Goal: Information Seeking & Learning: Learn about a topic

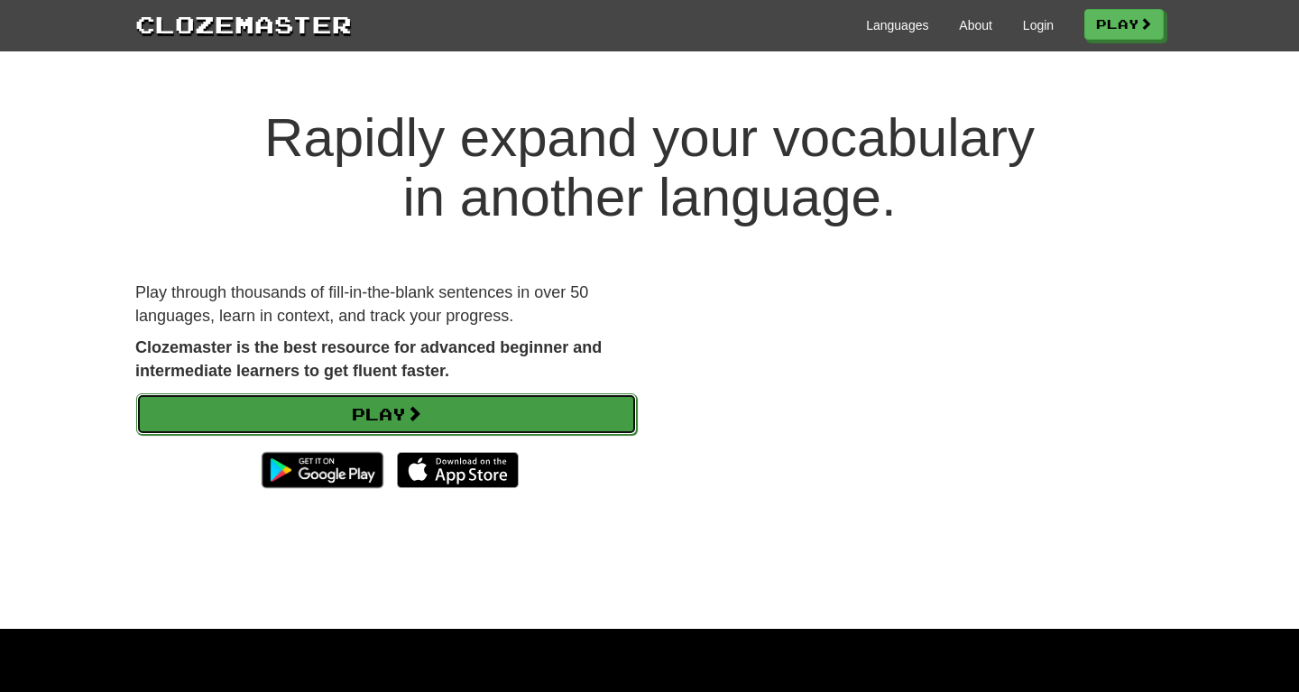
click at [485, 432] on link "Play" at bounding box center [386, 413] width 501 height 41
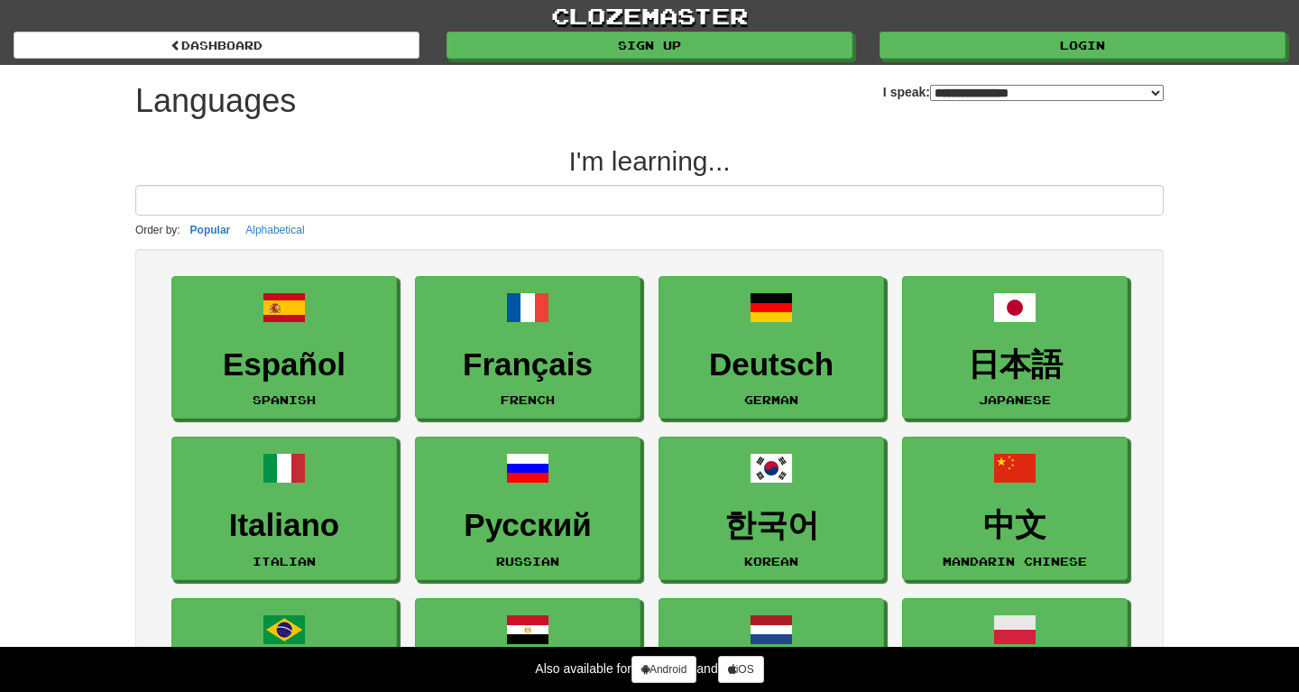
select select "*******"
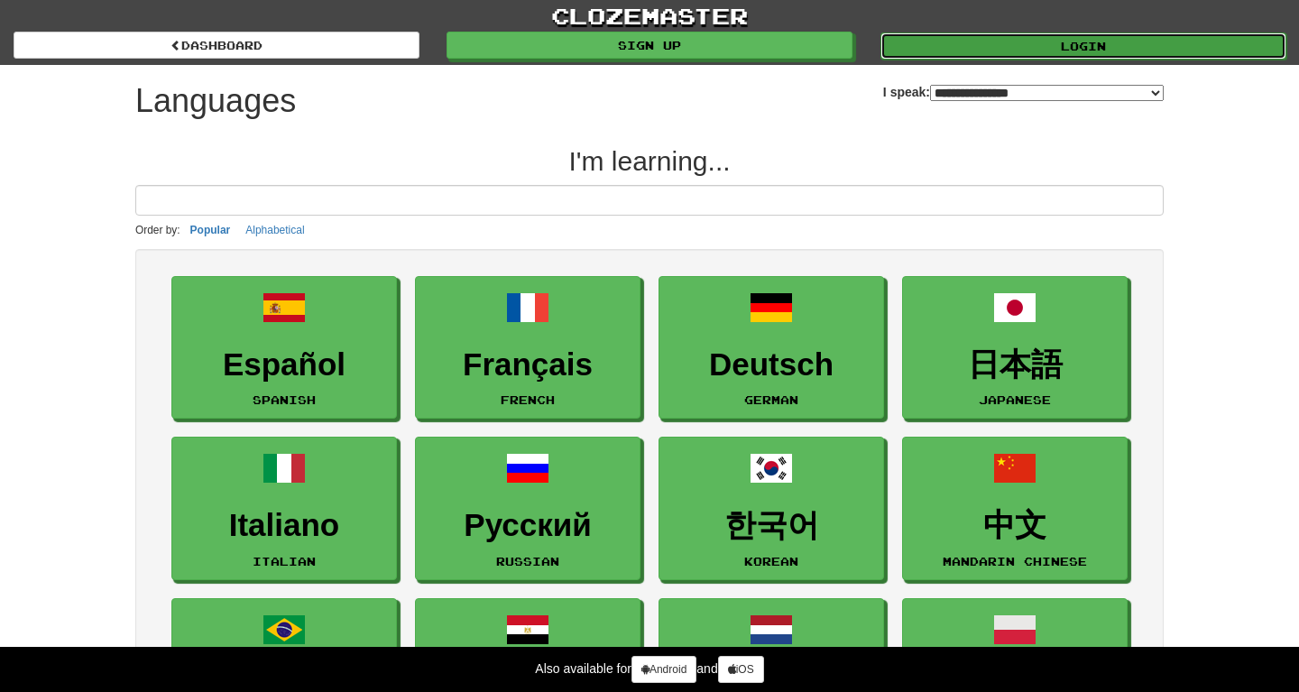
click at [920, 56] on link "Login" at bounding box center [1083, 45] width 406 height 27
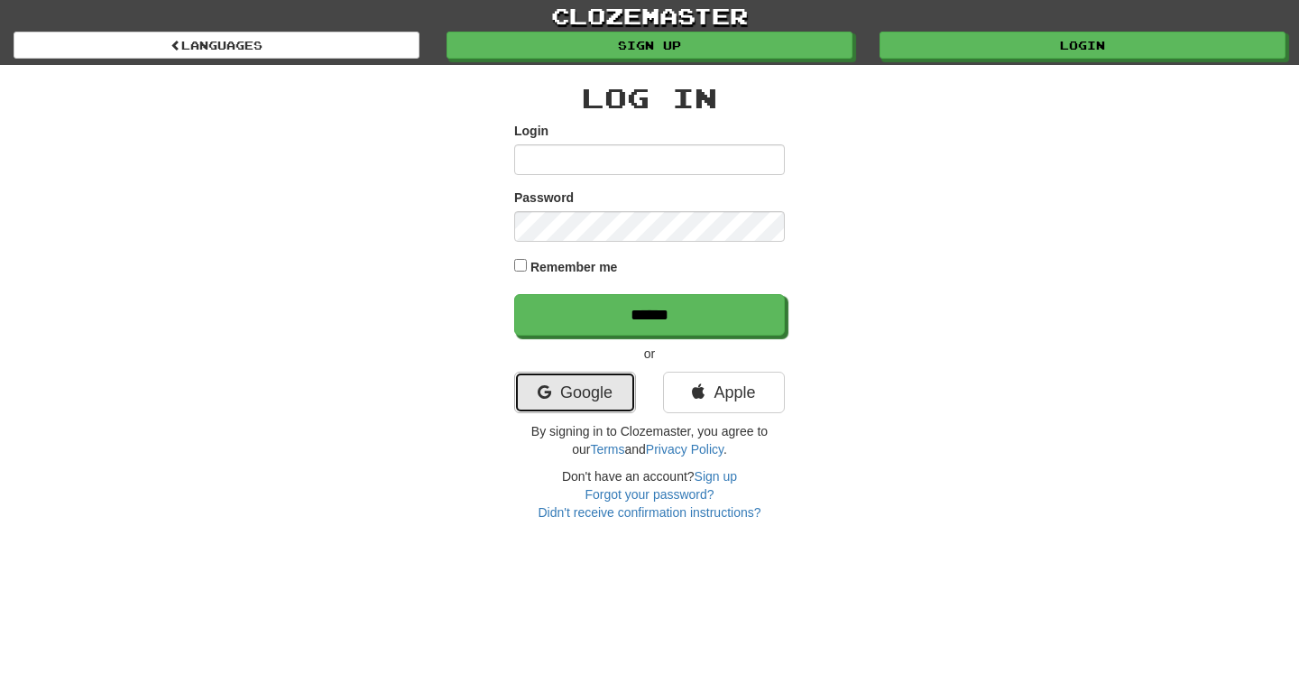
click at [550, 388] on link "Google" at bounding box center [575, 392] width 122 height 41
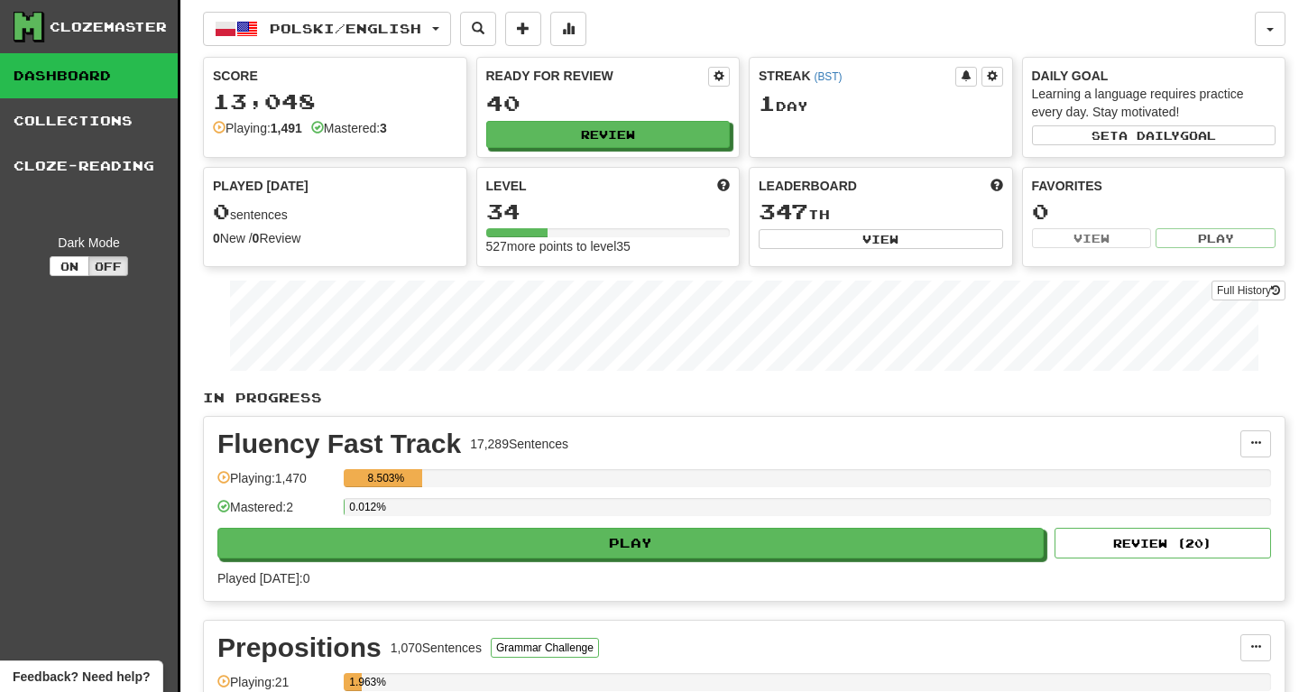
click at [178, 143] on div "Clozemaster Dashboard Collections Cloze-Reading Dark Mode On Off" at bounding box center [90, 455] width 180 height 910
click at [271, 55] on div "Polski / English Polski / English Streak: 1 Review: 40 Points today: 0 Deutsch …" at bounding box center [744, 455] width 1082 height 910
click at [283, 49] on div "Polski / English Polski / English Streak: 1 Review: 40 Points today: 0 Deutsch …" at bounding box center [744, 455] width 1082 height 910
click at [296, 41] on button "Polski / English" at bounding box center [327, 29] width 248 height 34
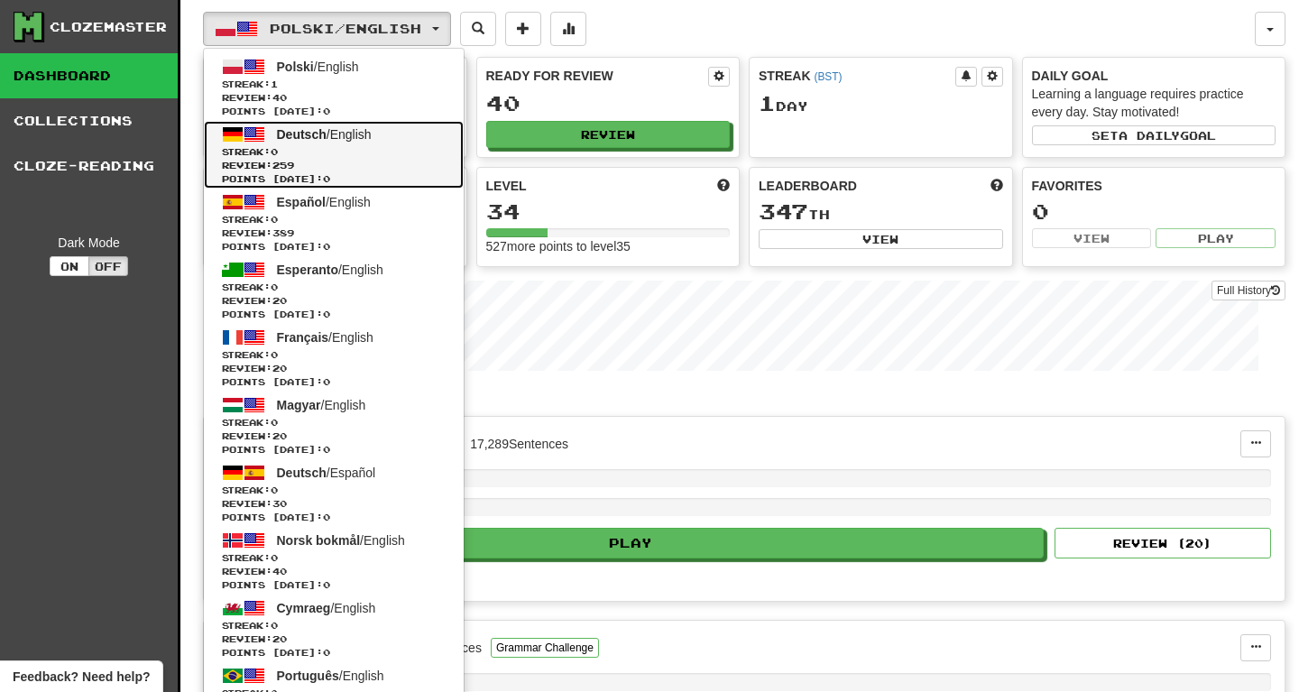
click at [296, 124] on link "Deutsch / English Streak: 0 Review: 259 Points today: 0" at bounding box center [334, 155] width 260 height 68
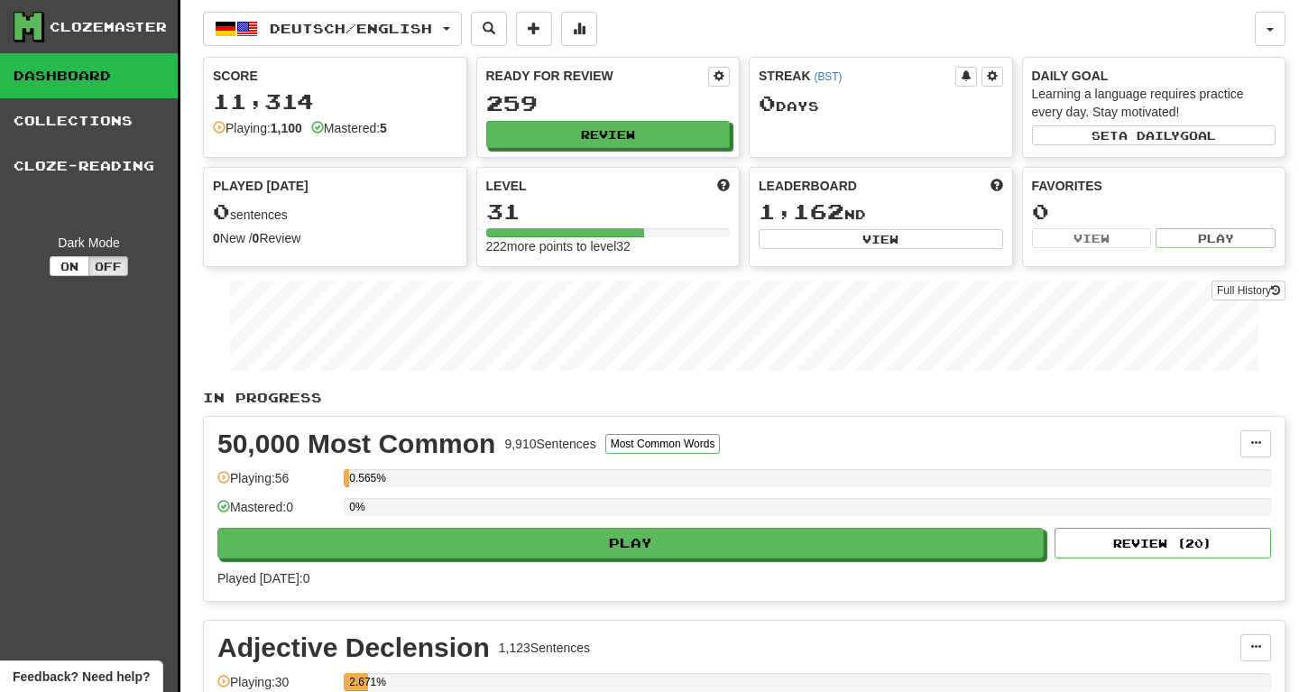
scroll to position [34, 0]
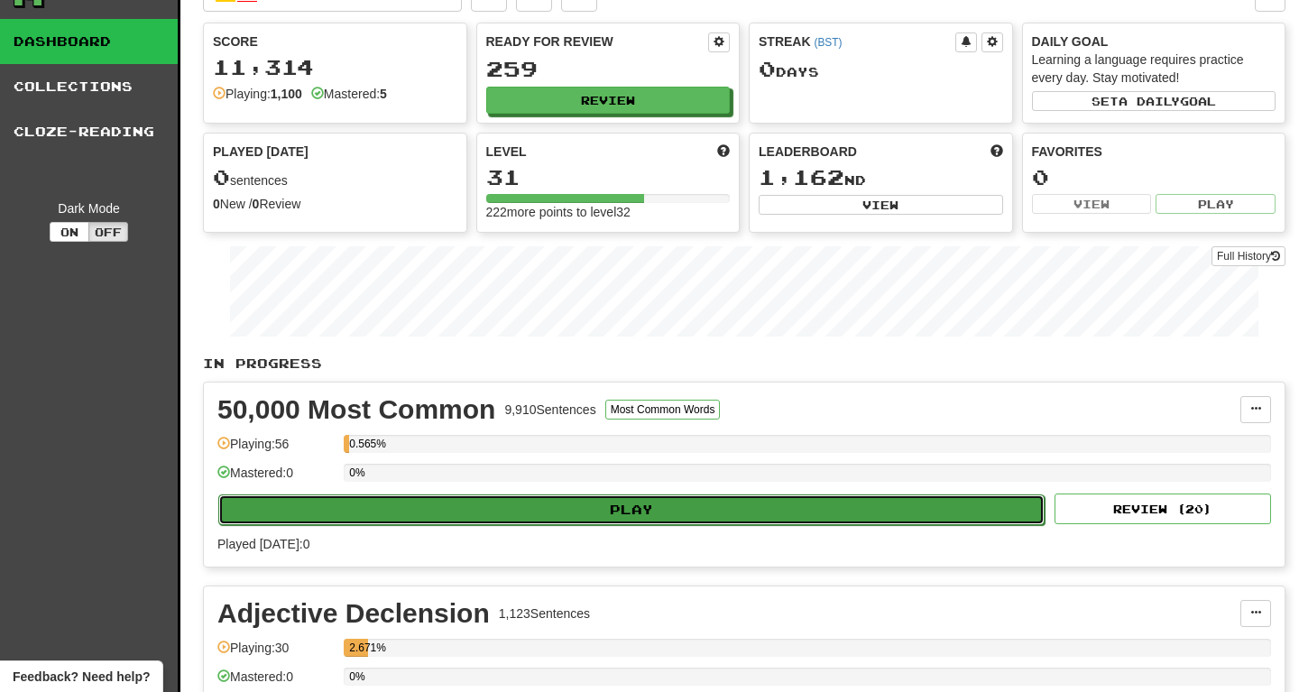
click at [556, 516] on button "Play" at bounding box center [631, 509] width 826 height 31
select select "**"
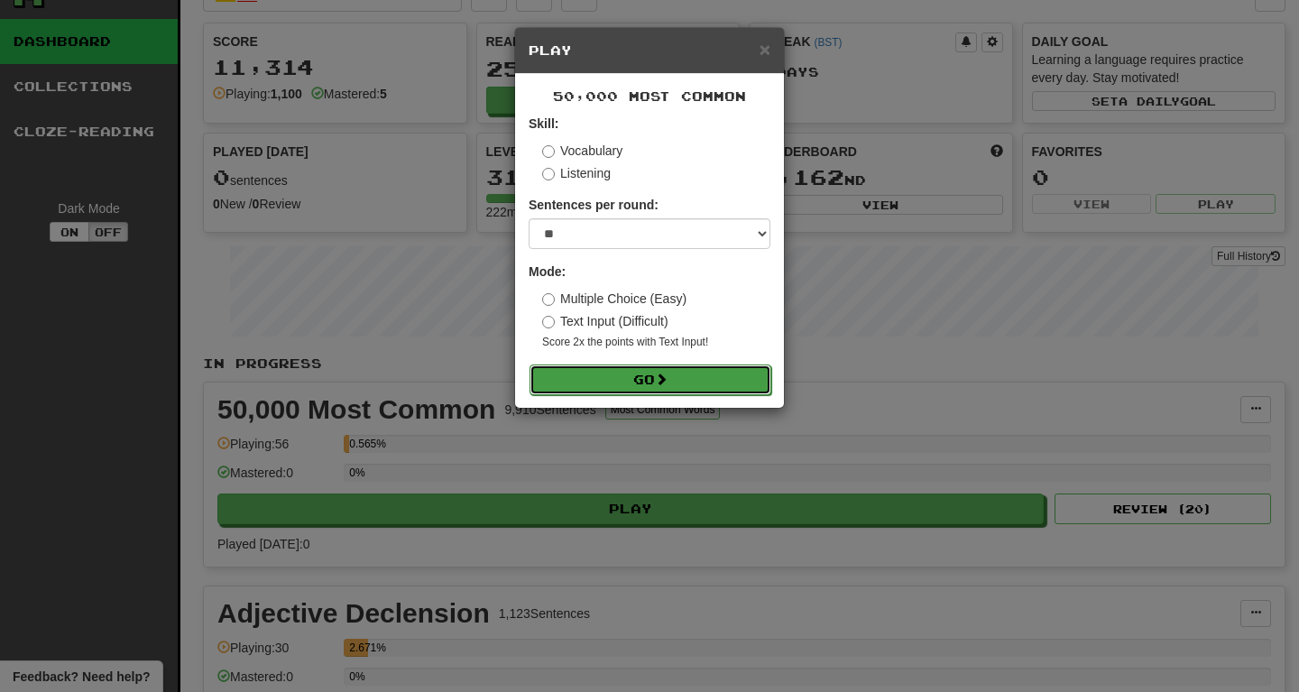
click at [700, 380] on button "Go" at bounding box center [650, 379] width 242 height 31
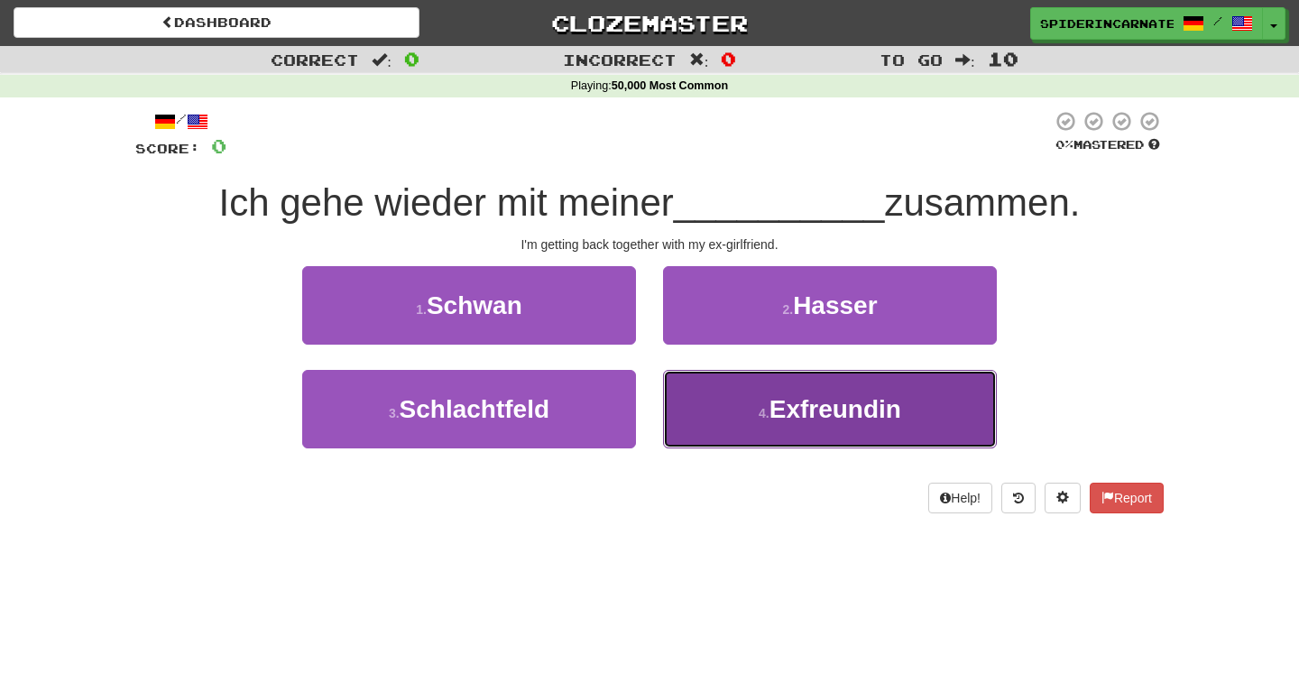
click at [890, 419] on span "Exfreundin" at bounding box center [835, 409] width 132 height 28
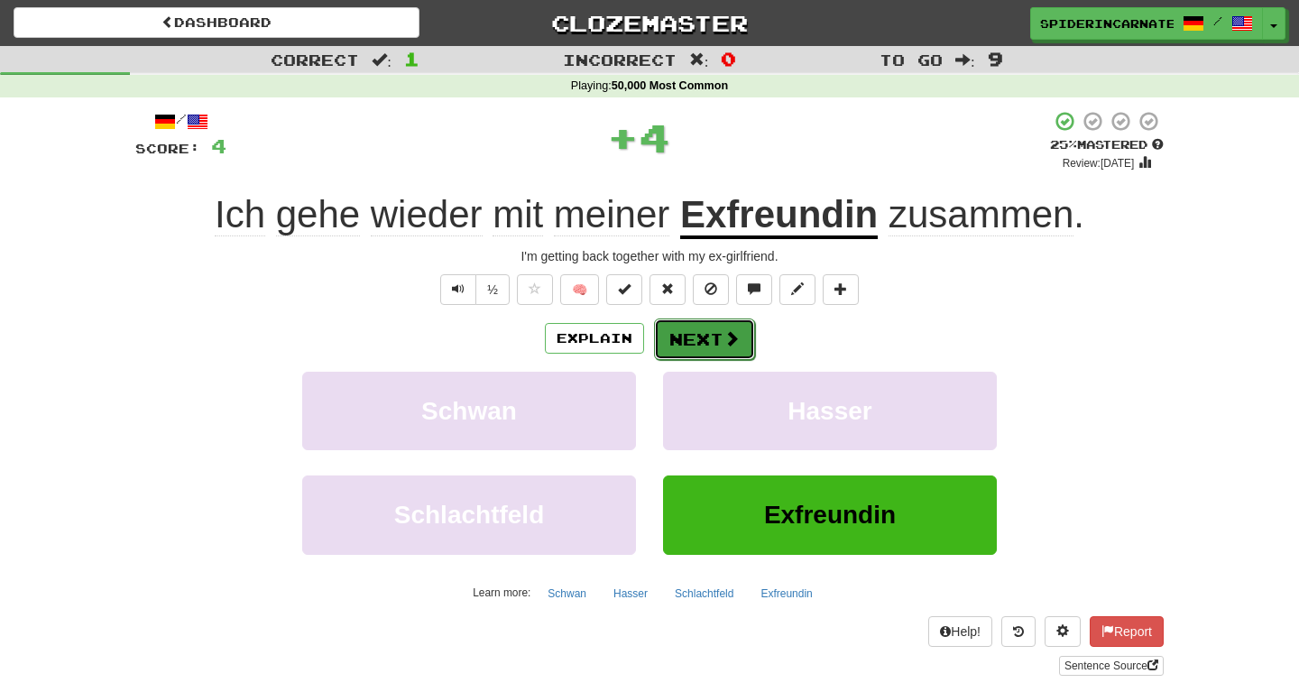
click at [751, 348] on button "Next" at bounding box center [704, 338] width 101 height 41
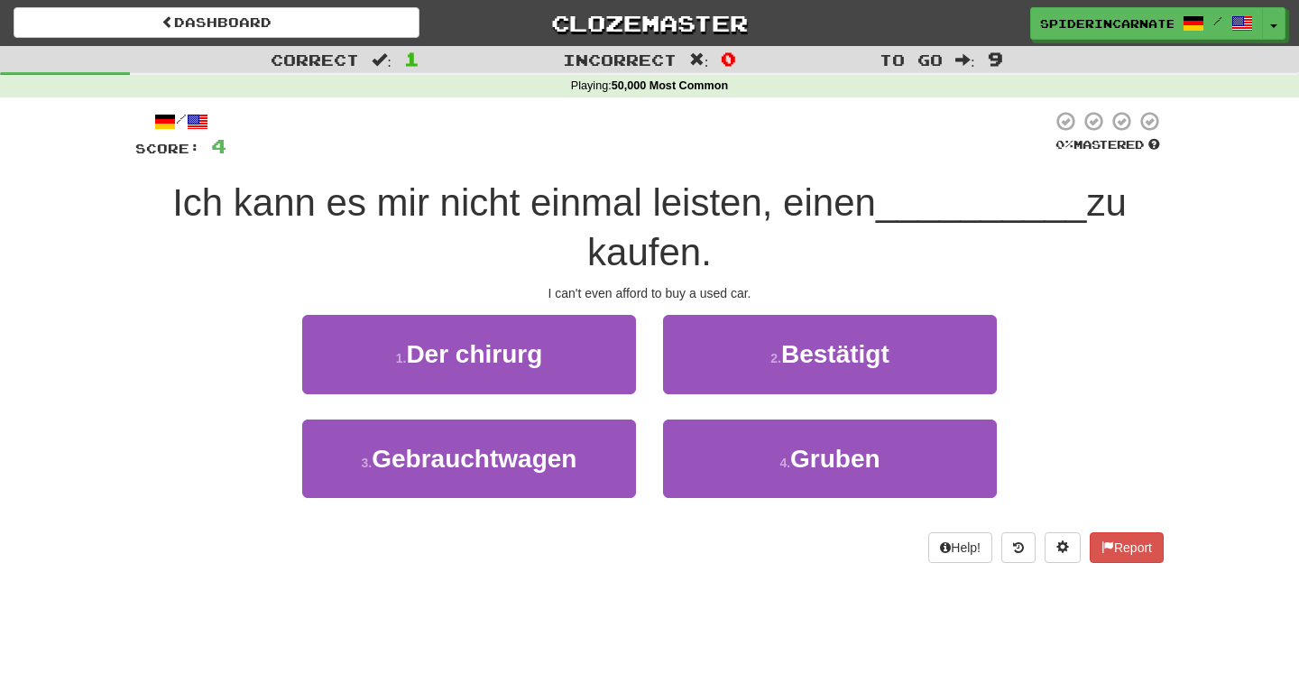
click at [172, 210] on span "Ich kann es mir nicht einmal leisten, einen" at bounding box center [524, 202] width 704 height 42
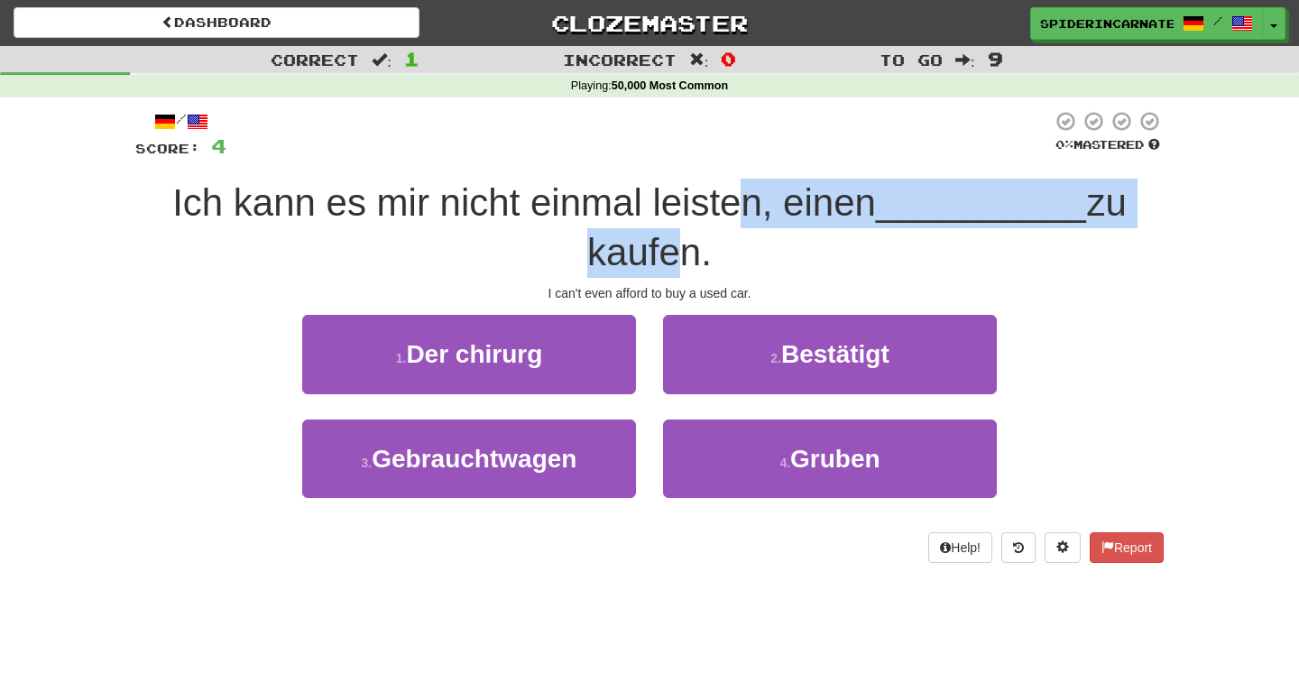
drag, startPoint x: 667, startPoint y: 250, endPoint x: 740, endPoint y: 227, distance: 75.6
click at [740, 227] on div "Ich kann es mir nicht einmal leisten, einen __________ zu kaufen." at bounding box center [649, 228] width 1028 height 98
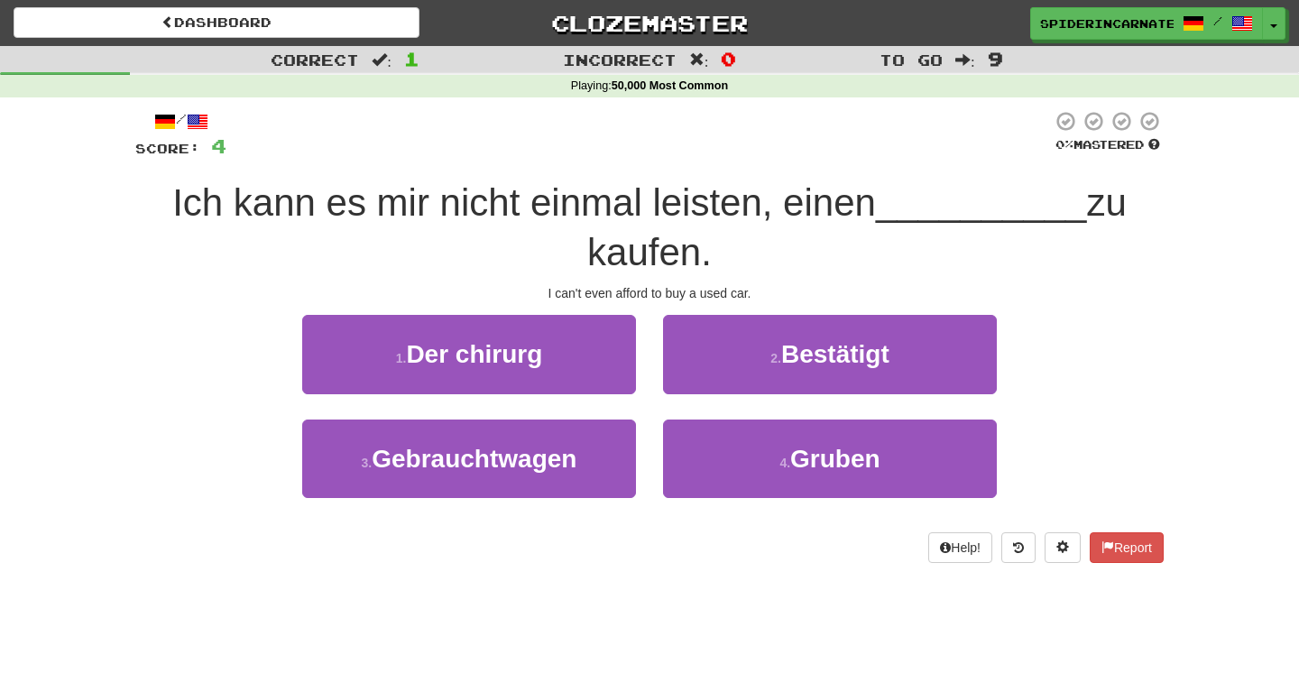
click at [740, 227] on div "Ich kann es mir nicht einmal leisten, einen __________ zu kaufen." at bounding box center [649, 228] width 1028 height 98
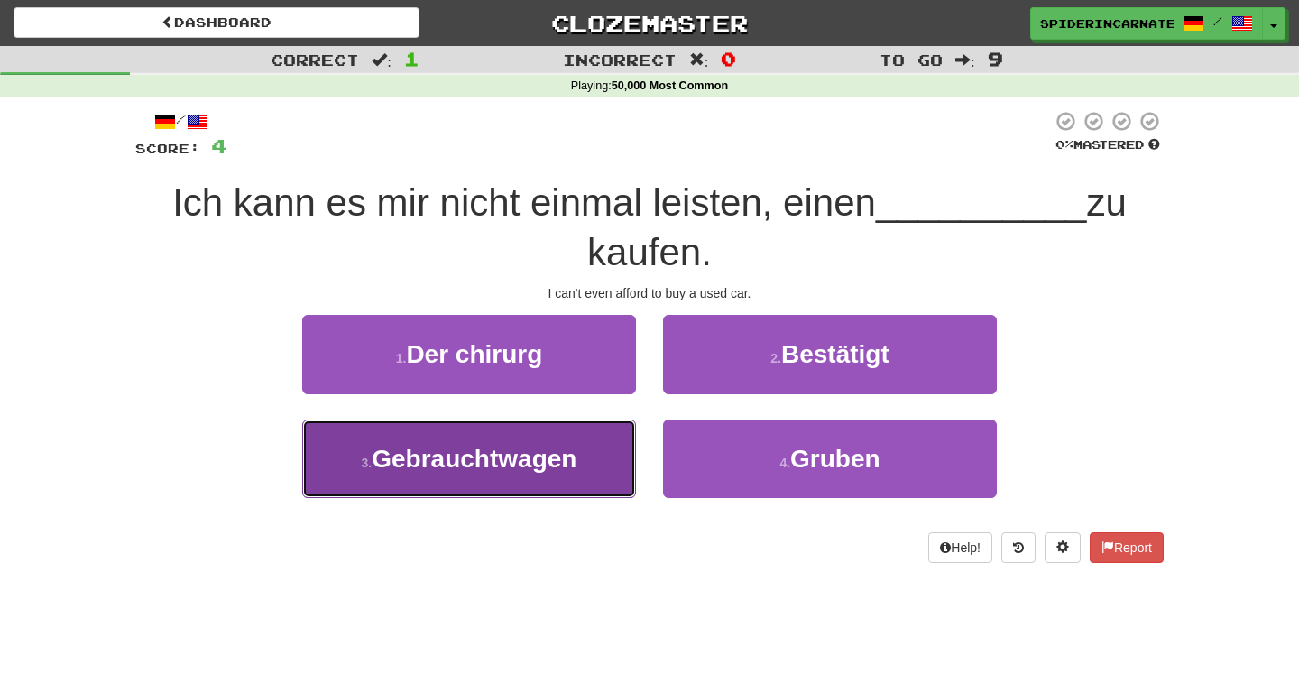
click at [628, 431] on button "3 . Gebrauchtwagen" at bounding box center [469, 458] width 334 height 78
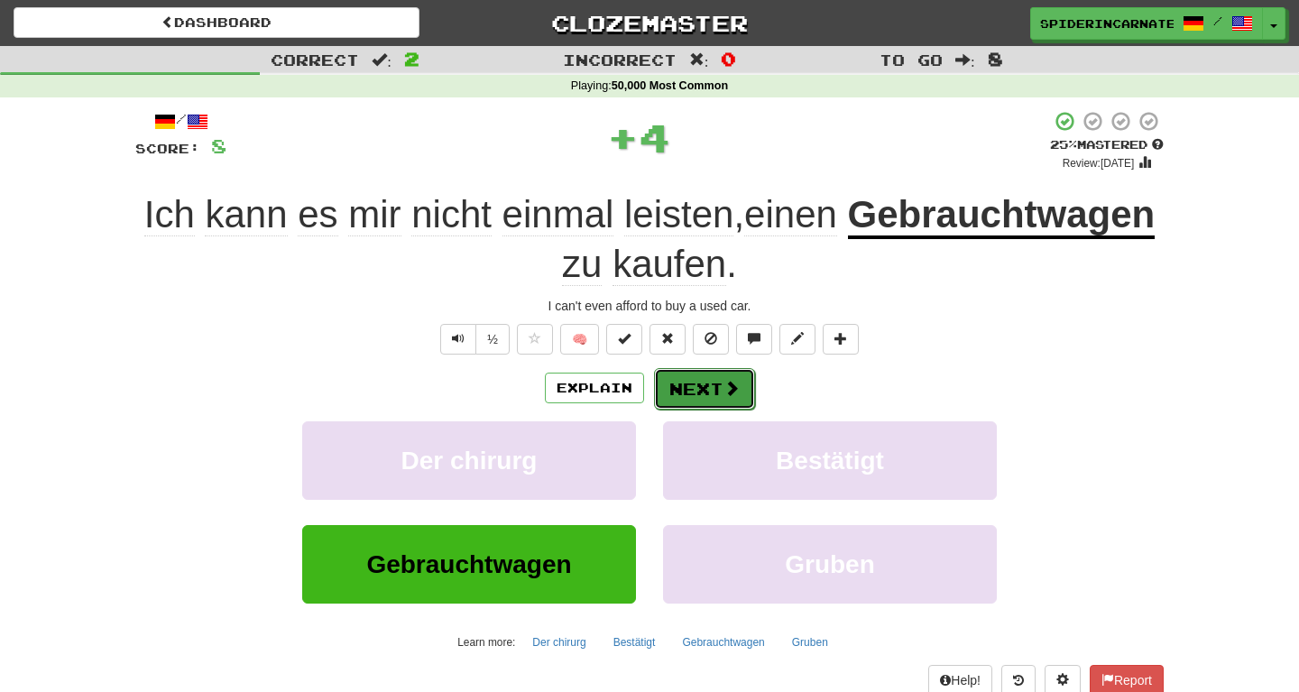
click at [732, 382] on span at bounding box center [731, 388] width 16 height 16
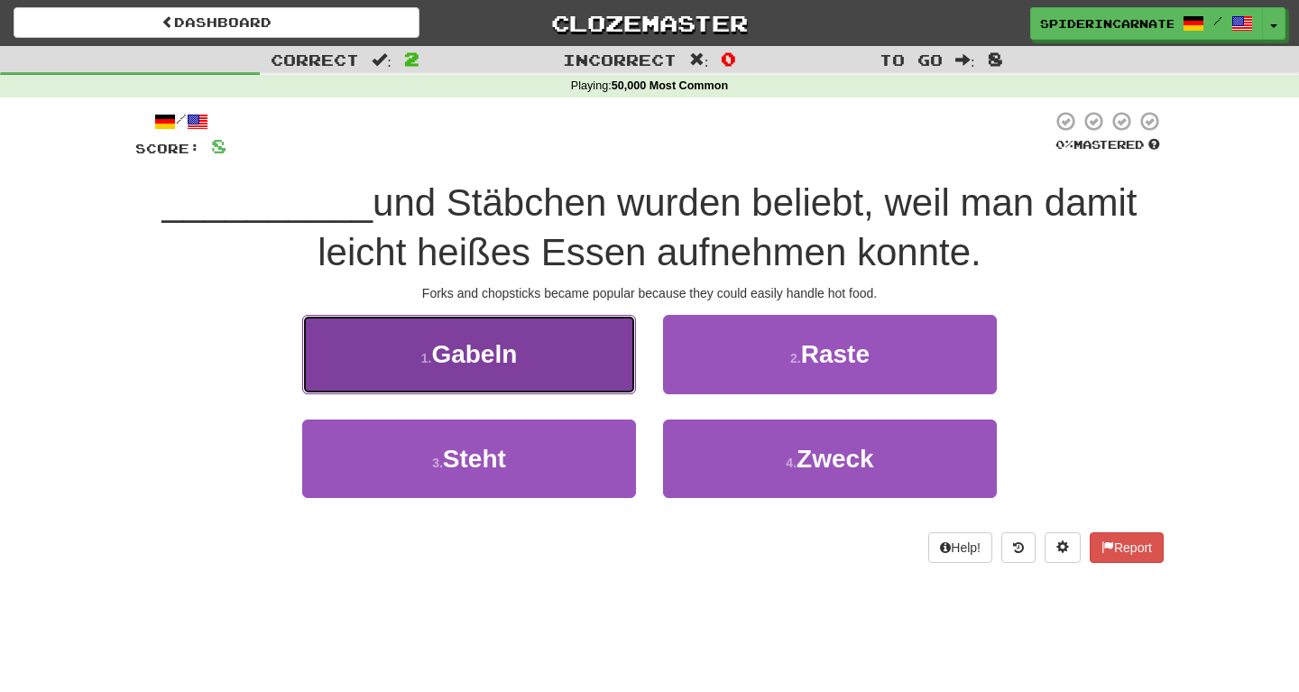
click at [466, 348] on span "Gabeln" at bounding box center [474, 354] width 86 height 28
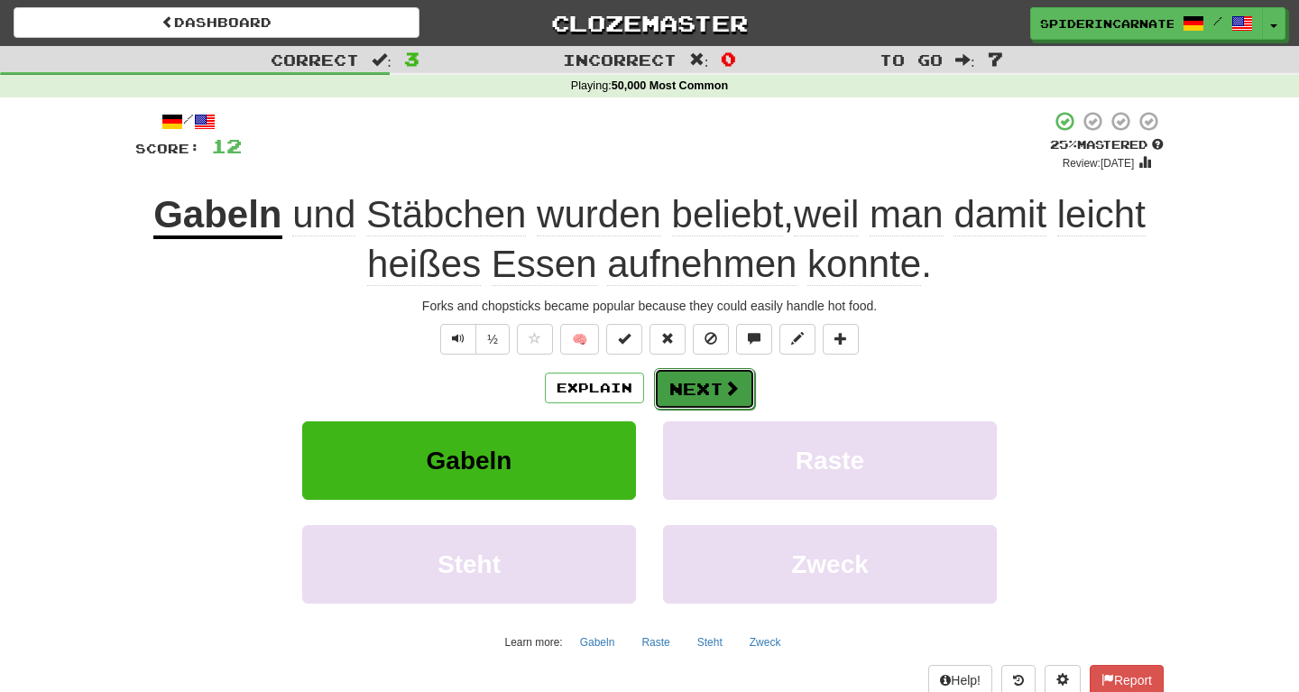
click at [682, 382] on button "Next" at bounding box center [704, 388] width 101 height 41
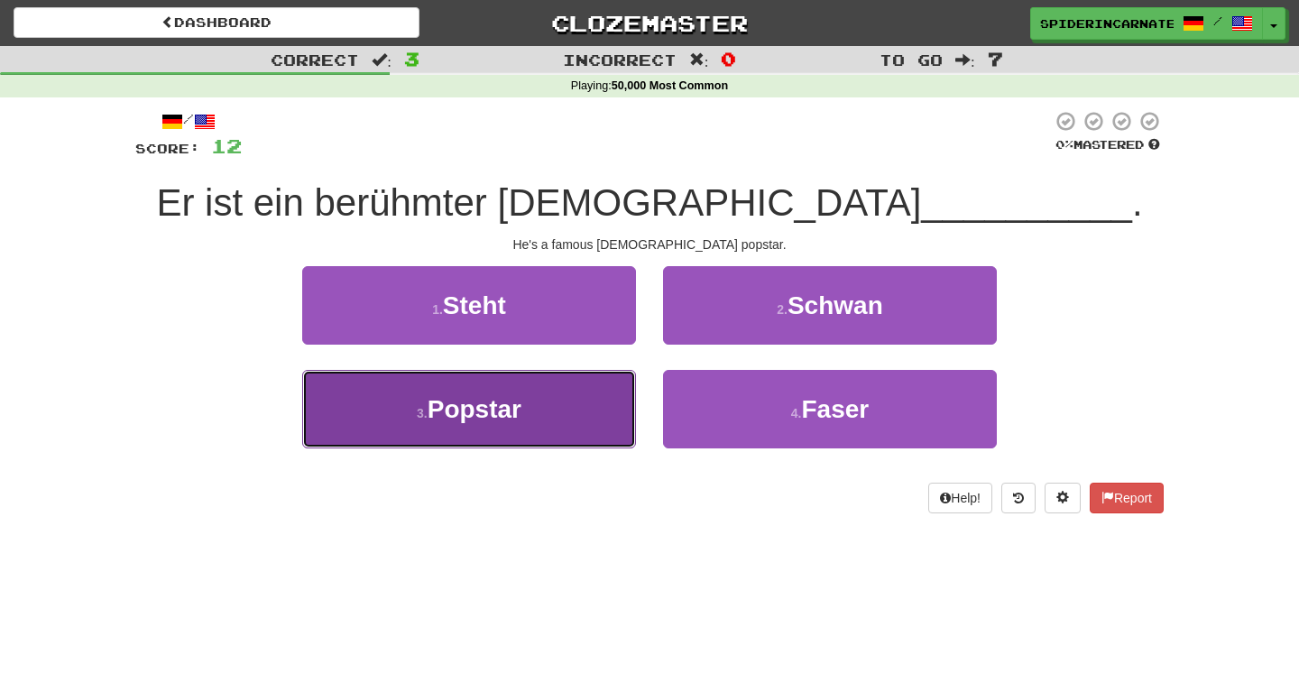
click at [530, 424] on button "3 . Popstar" at bounding box center [469, 409] width 334 height 78
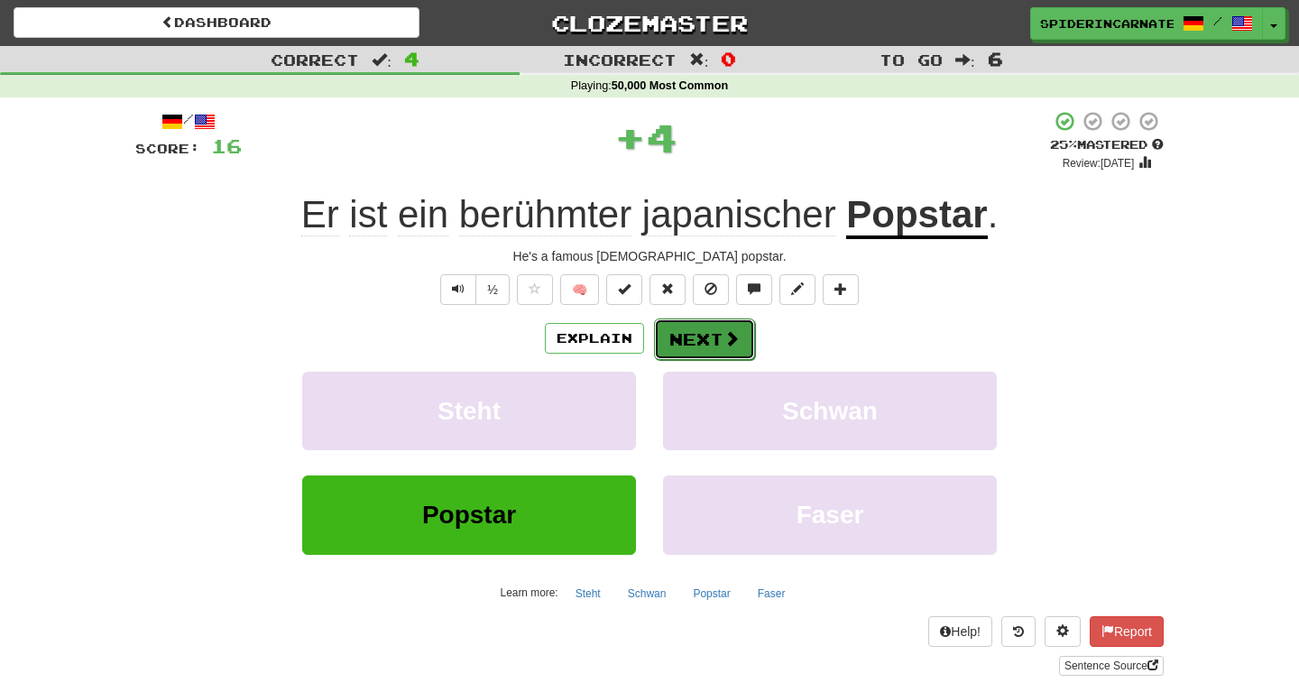
click at [695, 329] on button "Next" at bounding box center [704, 338] width 101 height 41
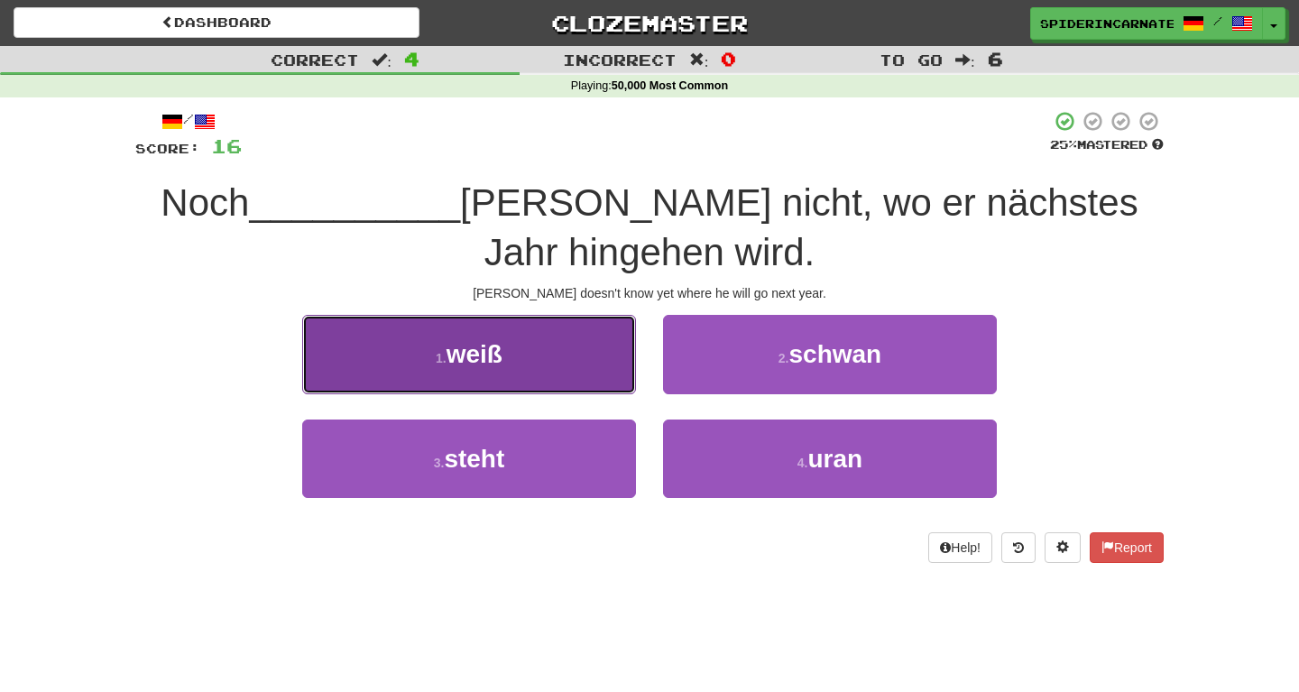
click at [538, 379] on button "1 . weiß" at bounding box center [469, 354] width 334 height 78
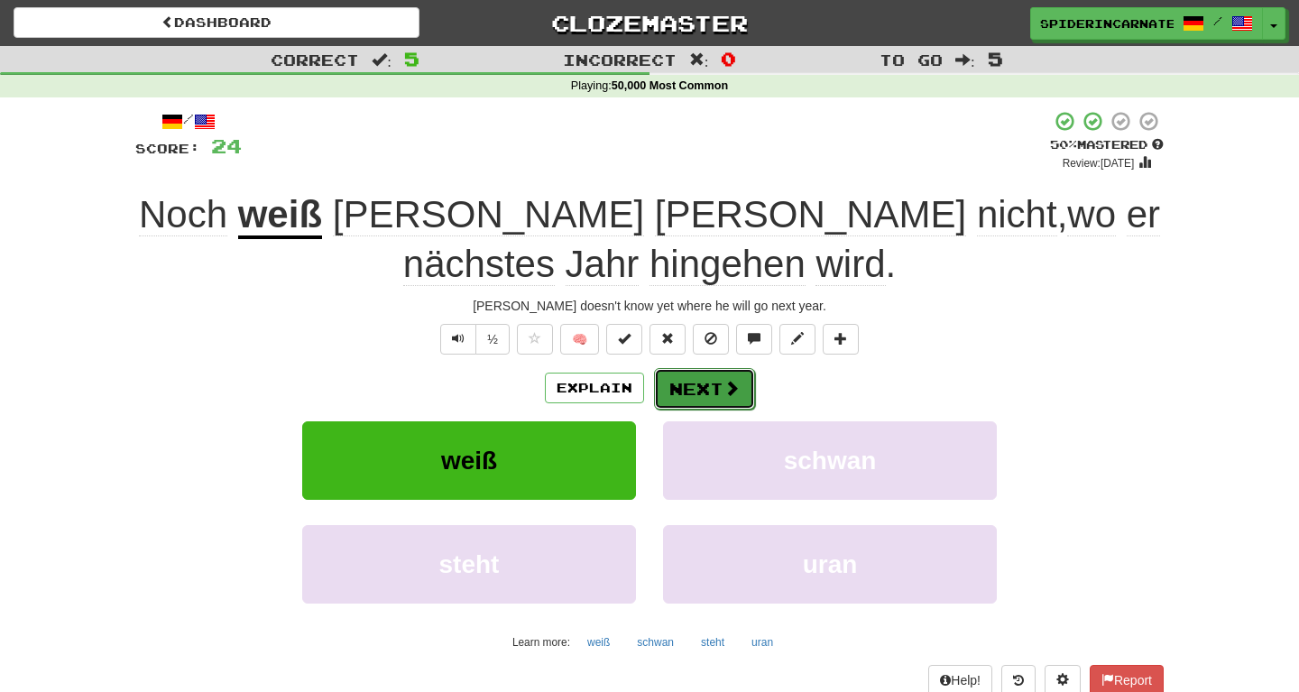
click at [745, 401] on button "Next" at bounding box center [704, 388] width 101 height 41
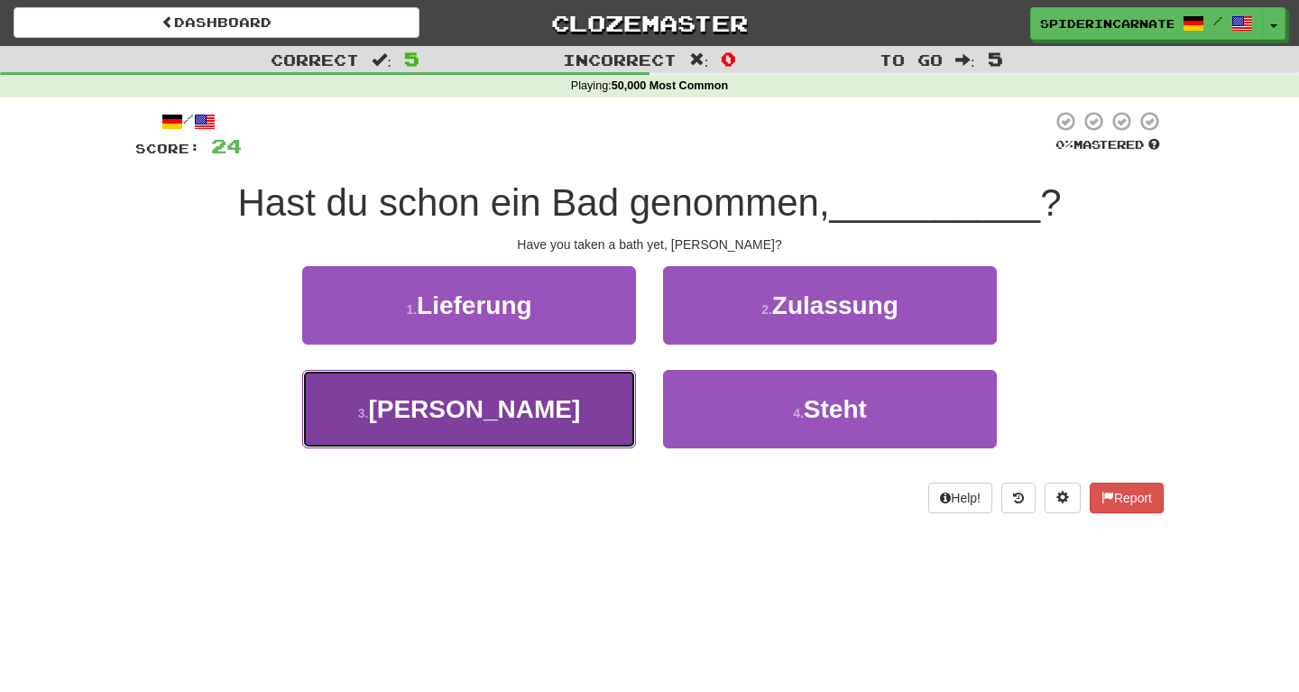
click at [492, 414] on span "Takashi" at bounding box center [474, 409] width 212 height 28
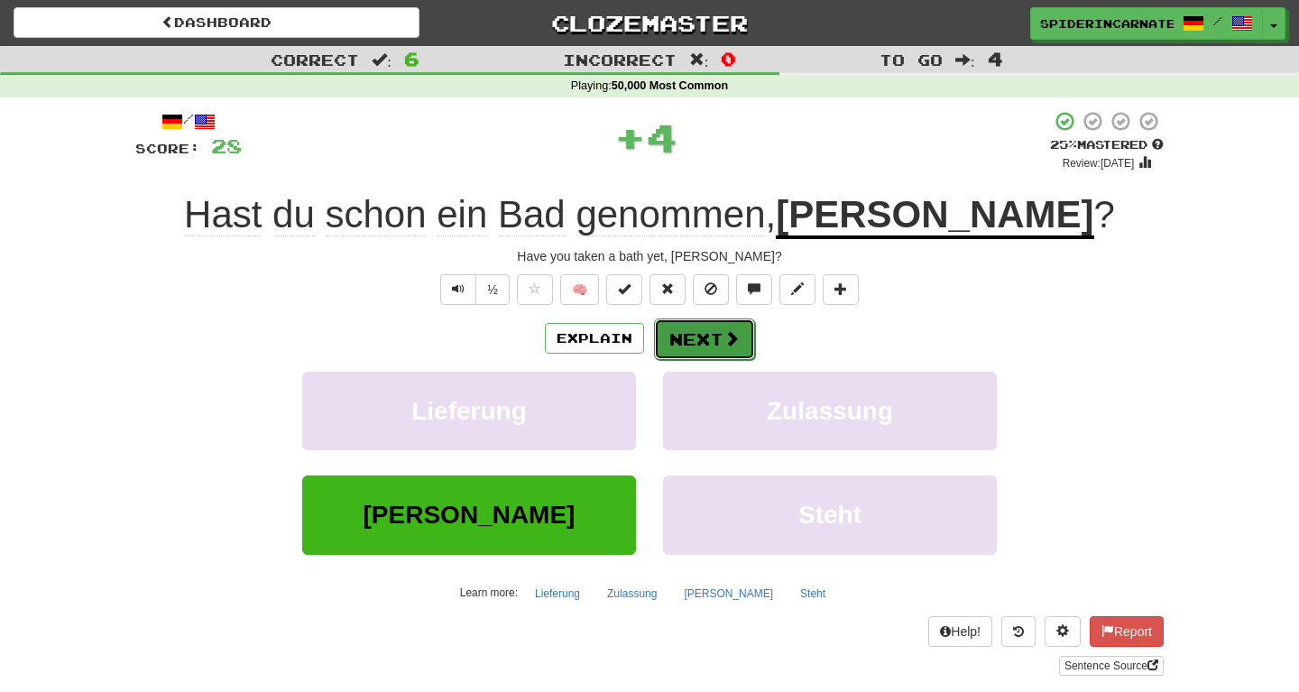
click at [693, 329] on button "Next" at bounding box center [704, 338] width 101 height 41
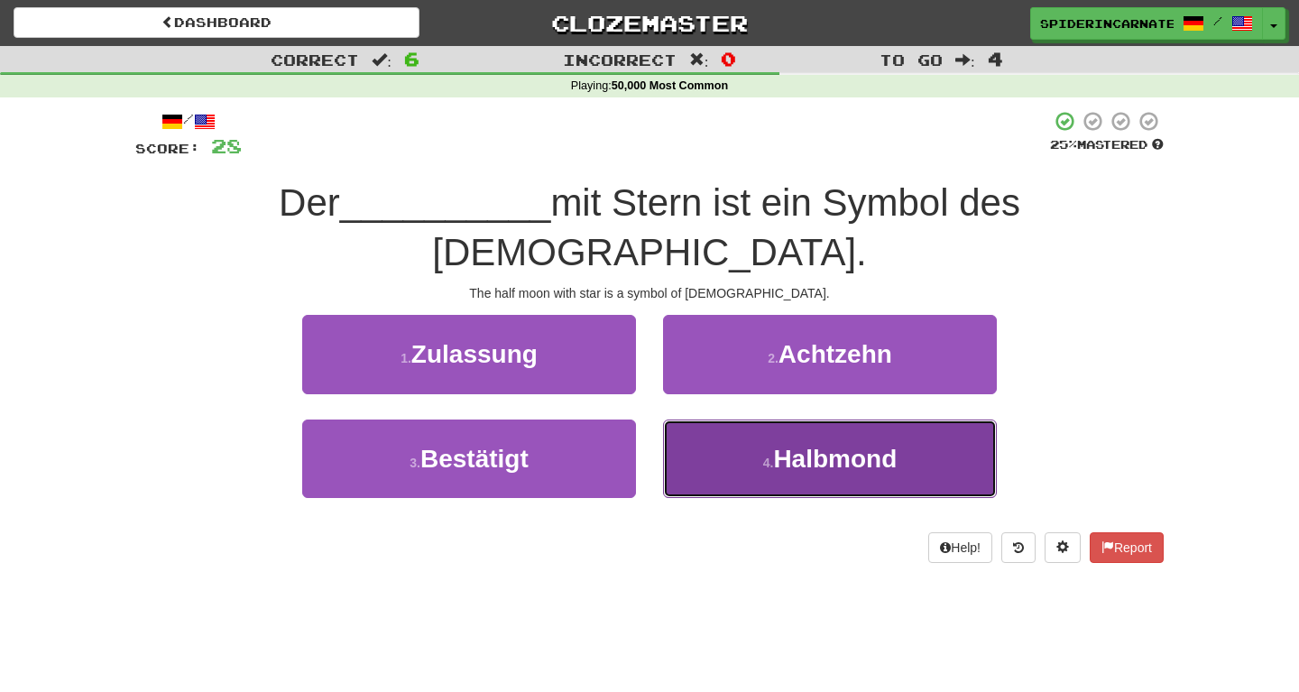
click at [783, 419] on button "4 . Halbmond" at bounding box center [830, 458] width 334 height 78
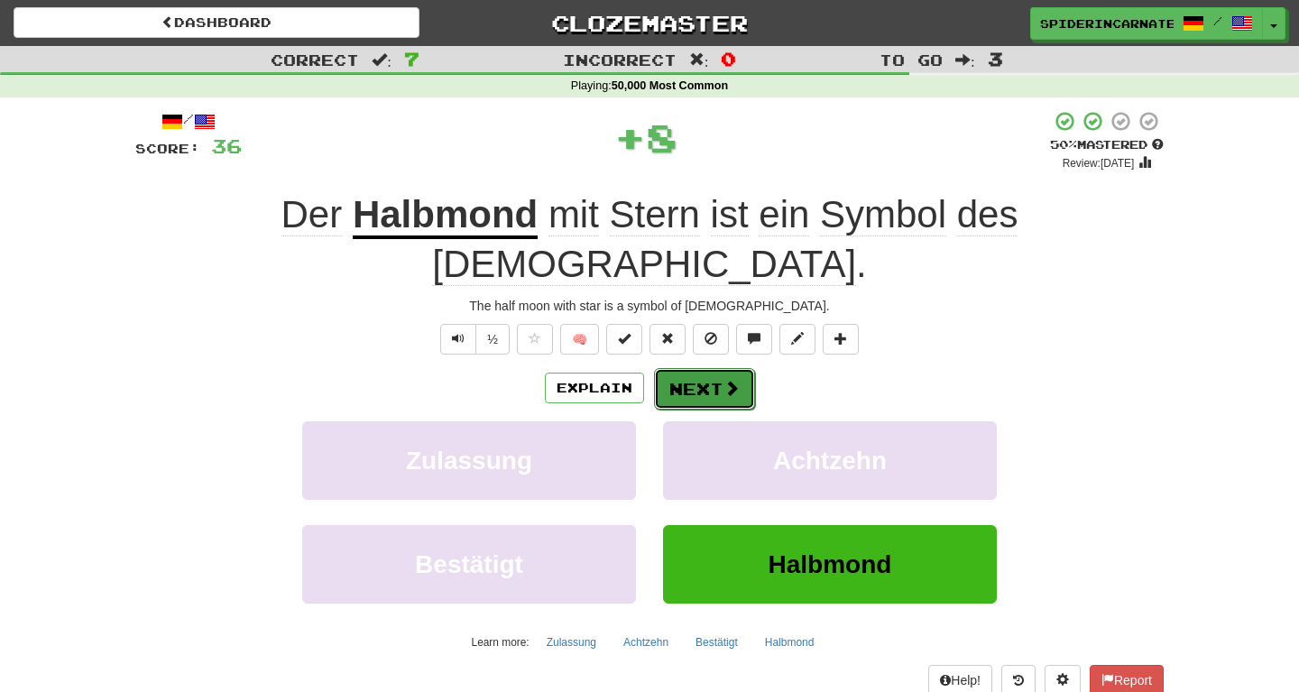
click at [733, 380] on span at bounding box center [731, 388] width 16 height 16
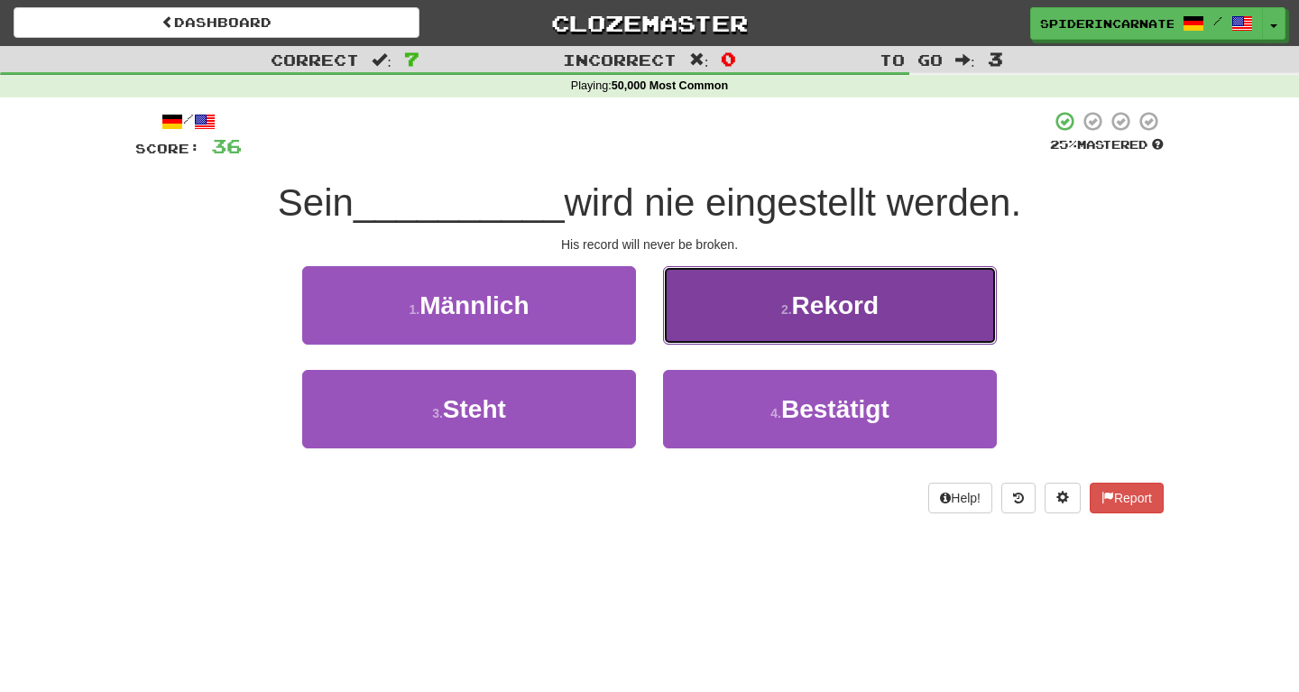
click at [821, 298] on span "Rekord" at bounding box center [835, 305] width 87 height 28
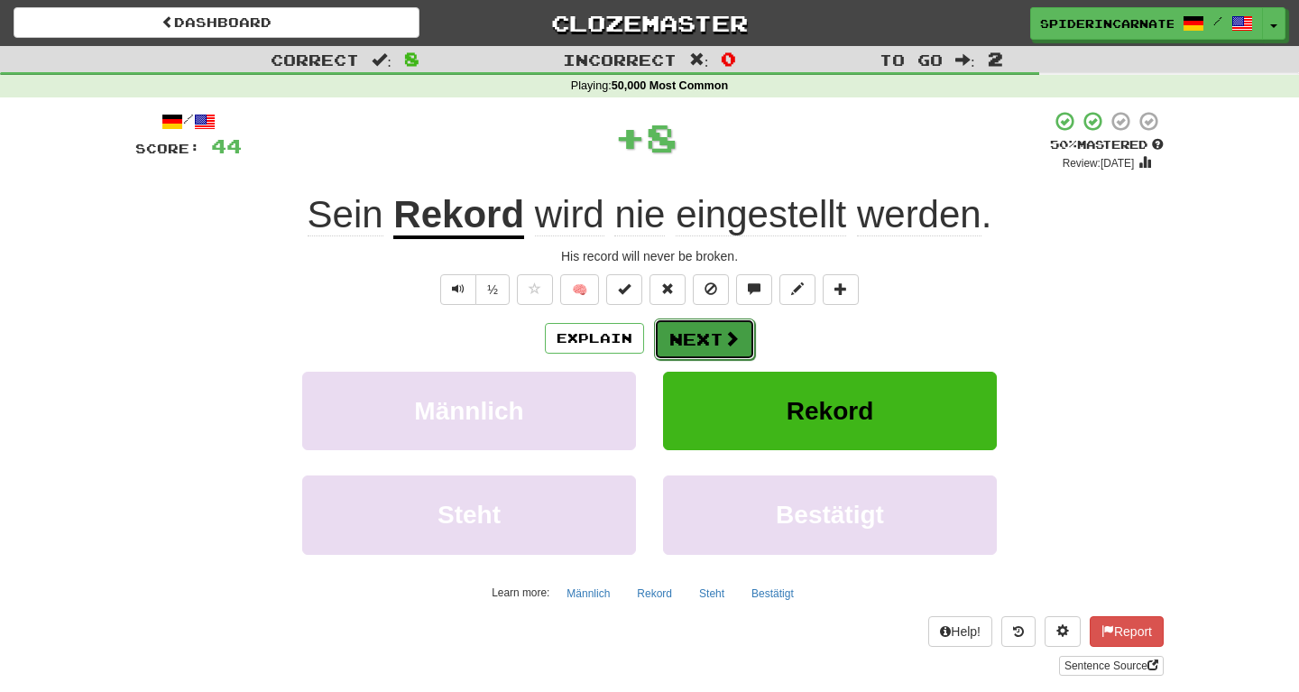
click at [712, 357] on button "Next" at bounding box center [704, 338] width 101 height 41
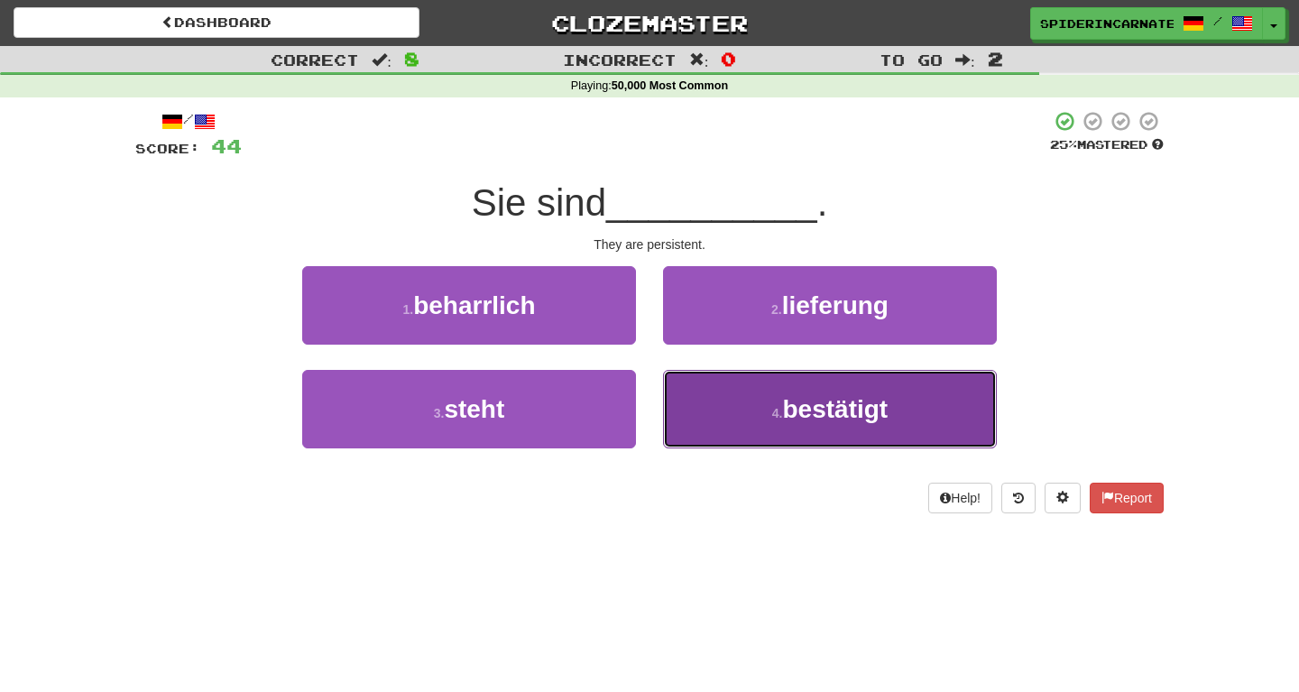
click at [754, 390] on button "4 . bestätigt" at bounding box center [830, 409] width 334 height 78
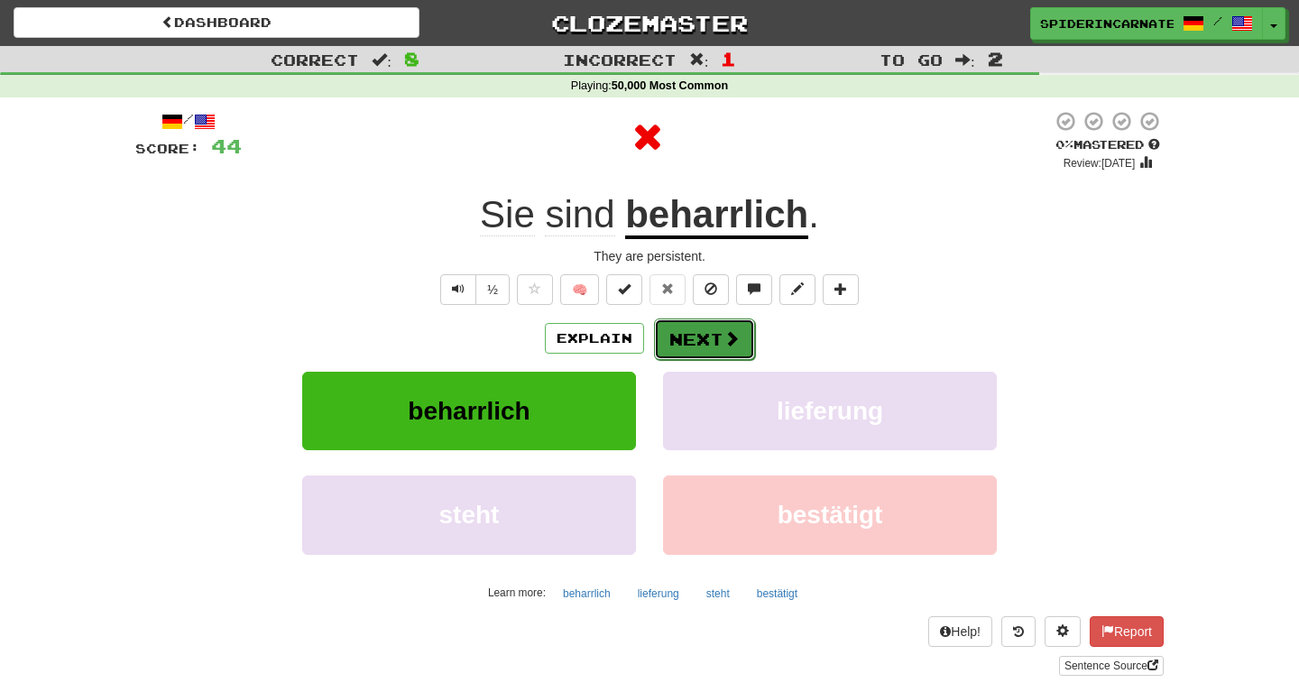
click at [687, 343] on button "Next" at bounding box center [704, 338] width 101 height 41
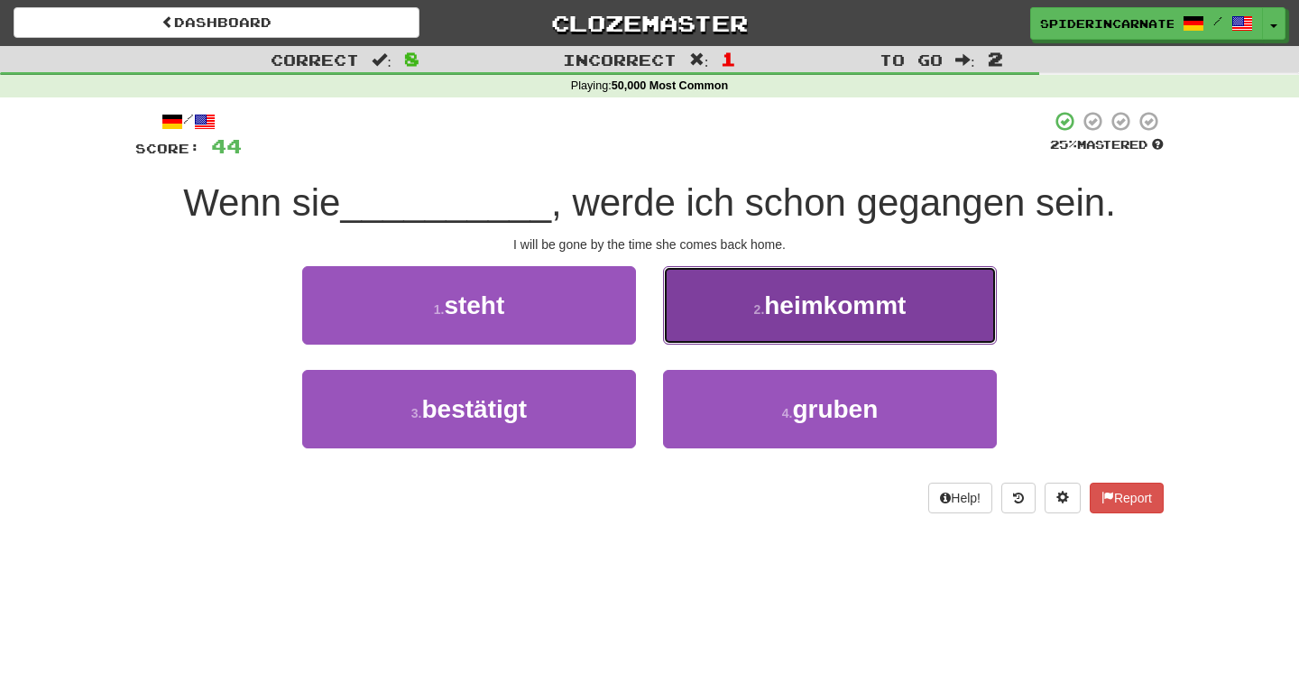
click at [737, 317] on button "2 . heimkommt" at bounding box center [830, 305] width 334 height 78
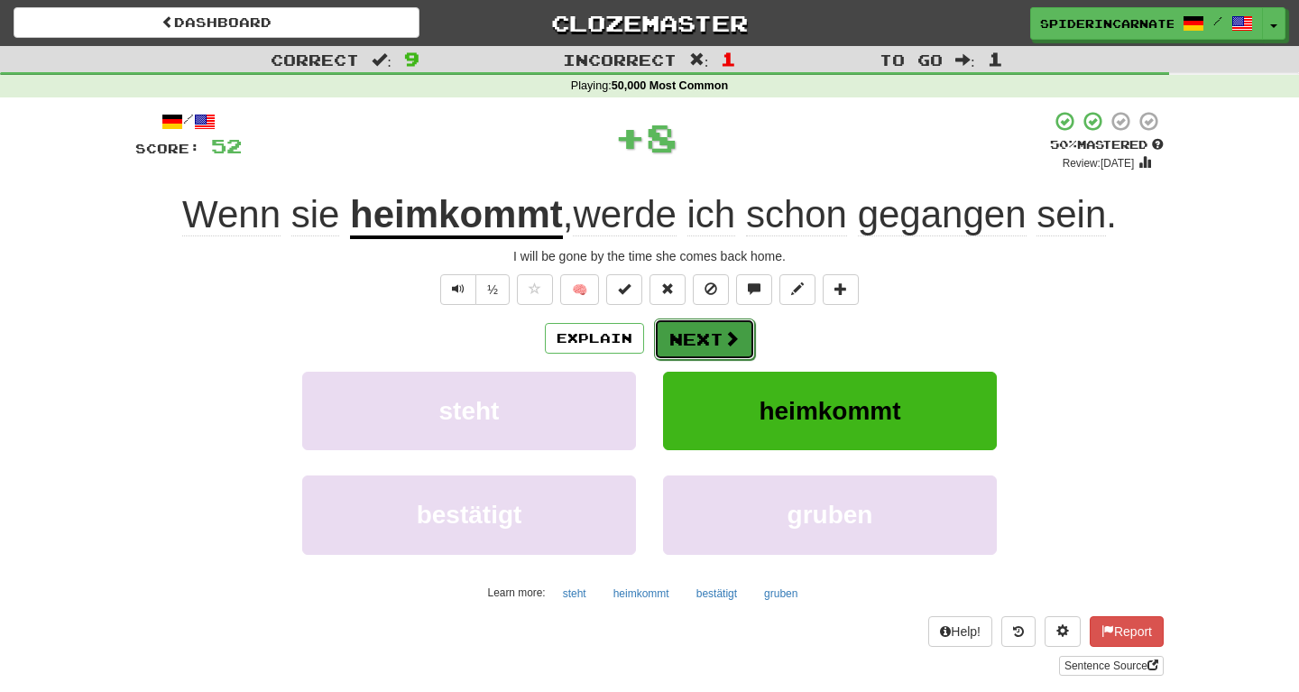
click at [685, 336] on button "Next" at bounding box center [704, 338] width 101 height 41
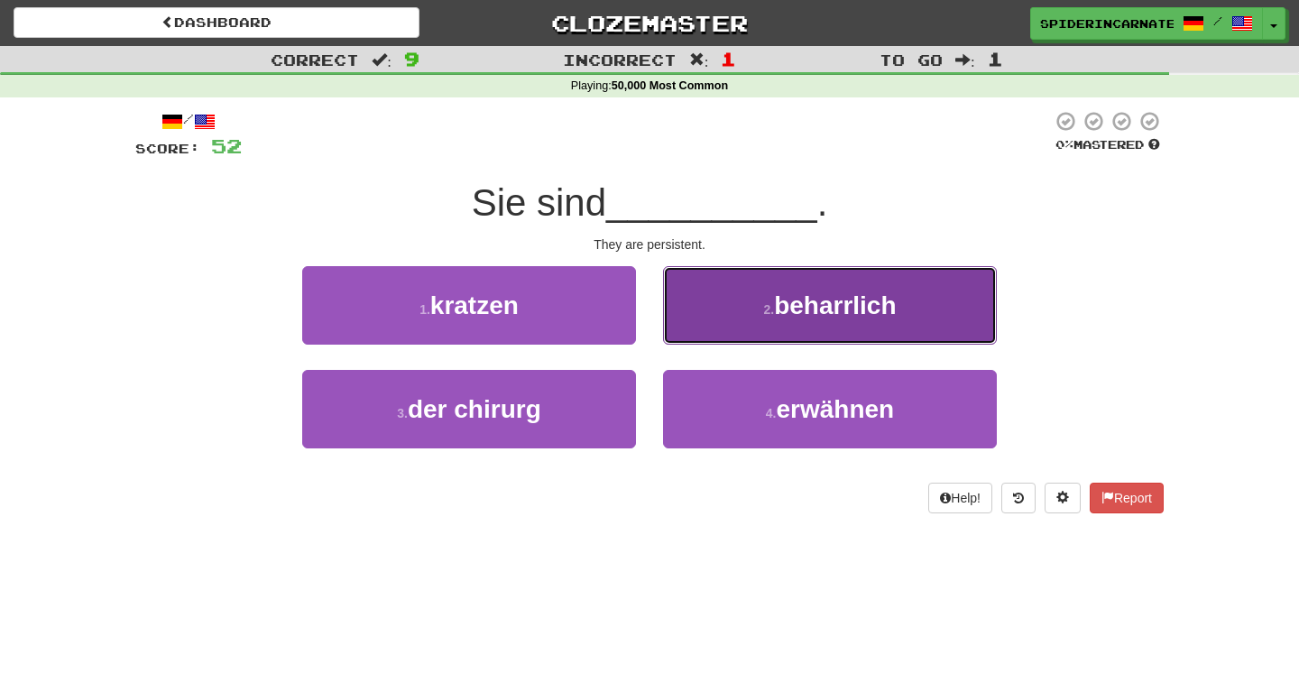
click at [824, 290] on button "2 . beharrlich" at bounding box center [830, 305] width 334 height 78
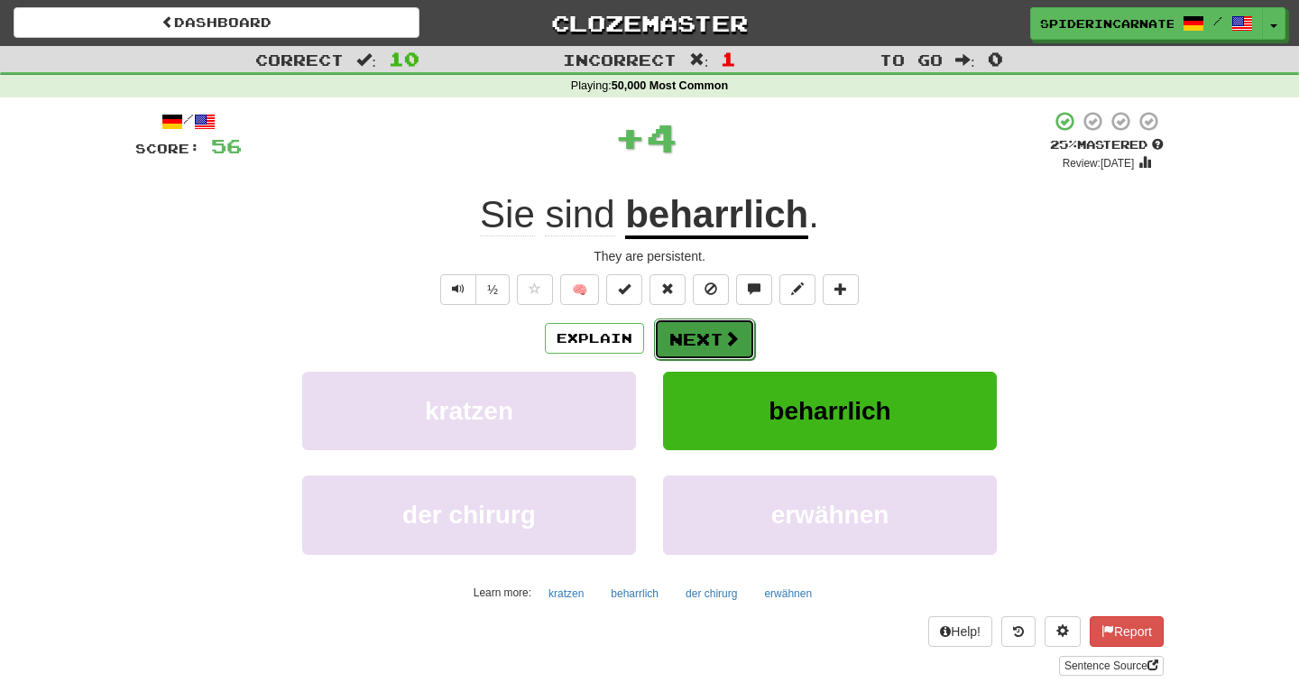
click at [721, 352] on button "Next" at bounding box center [704, 338] width 101 height 41
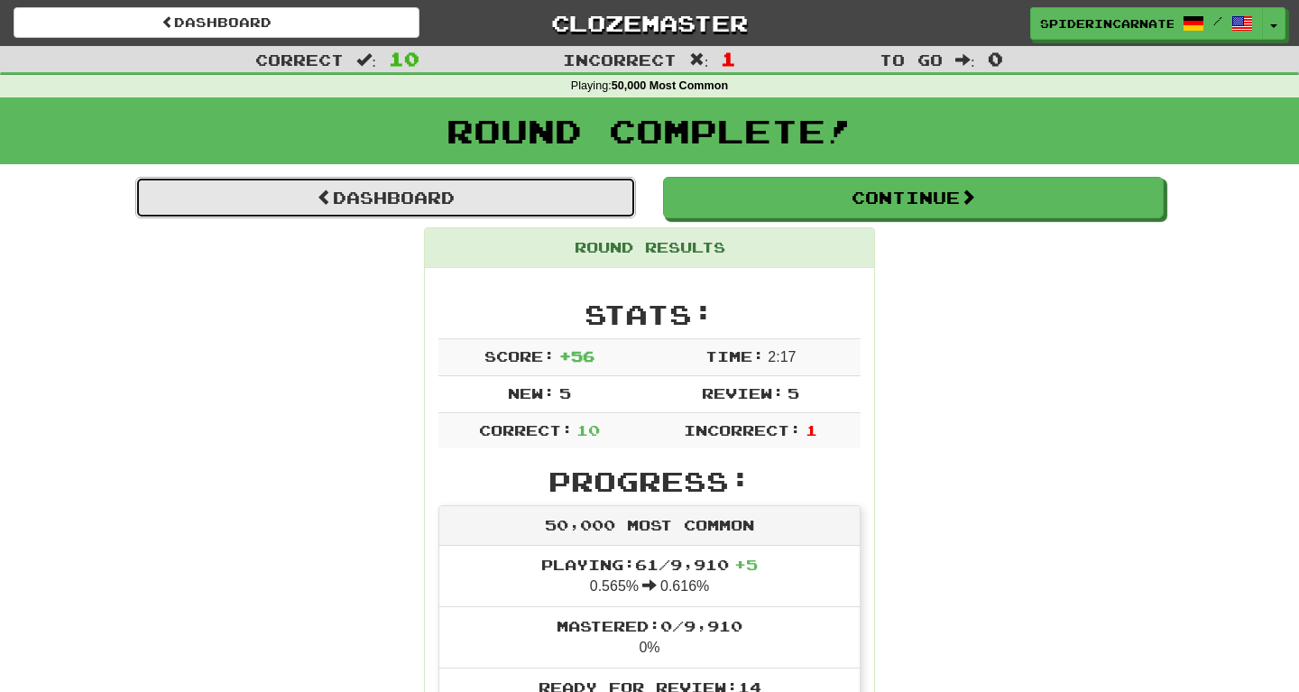
click at [579, 198] on link "Dashboard" at bounding box center [385, 197] width 501 height 41
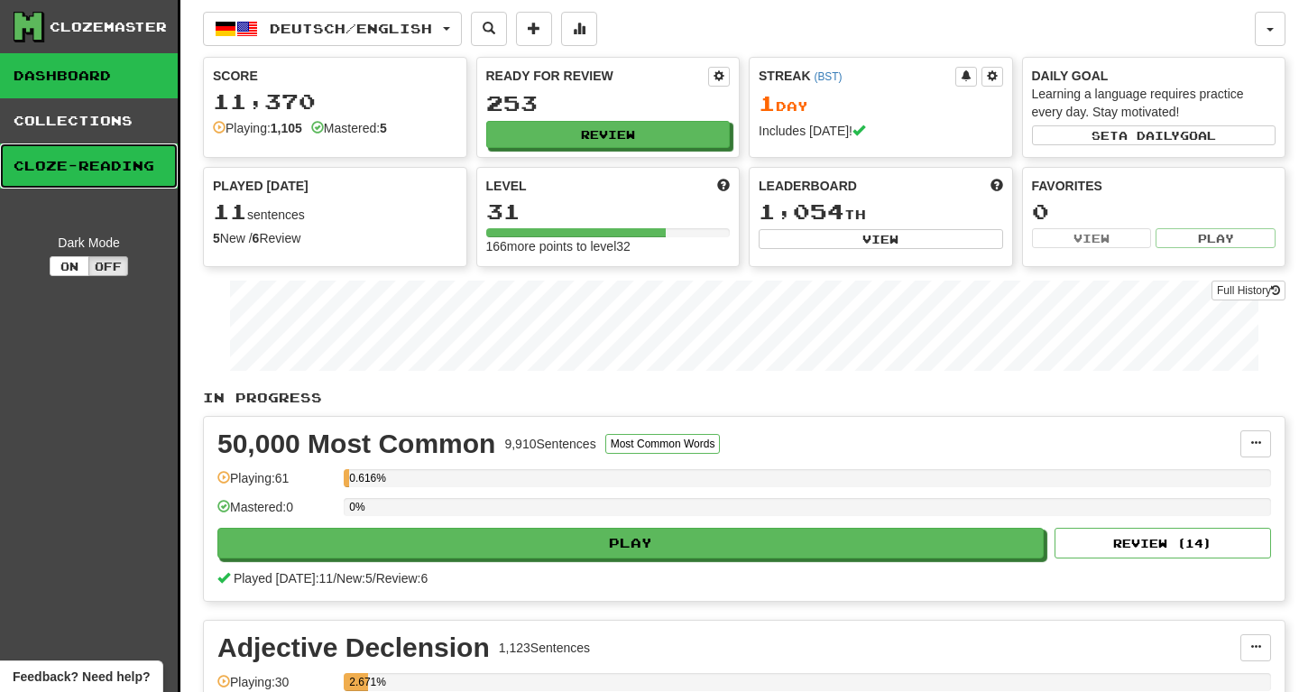
click at [111, 178] on link "Cloze-Reading" at bounding box center [89, 165] width 178 height 45
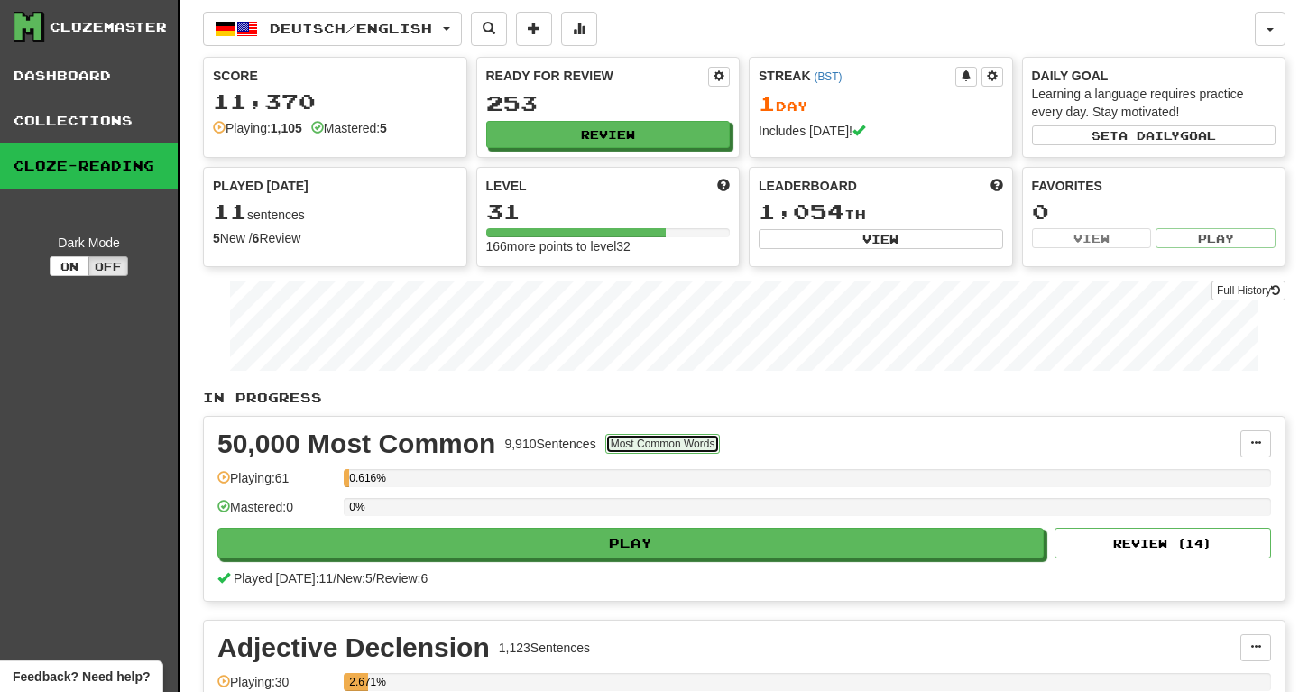
click at [649, 442] on button "Most Common Words" at bounding box center [662, 444] width 115 height 20
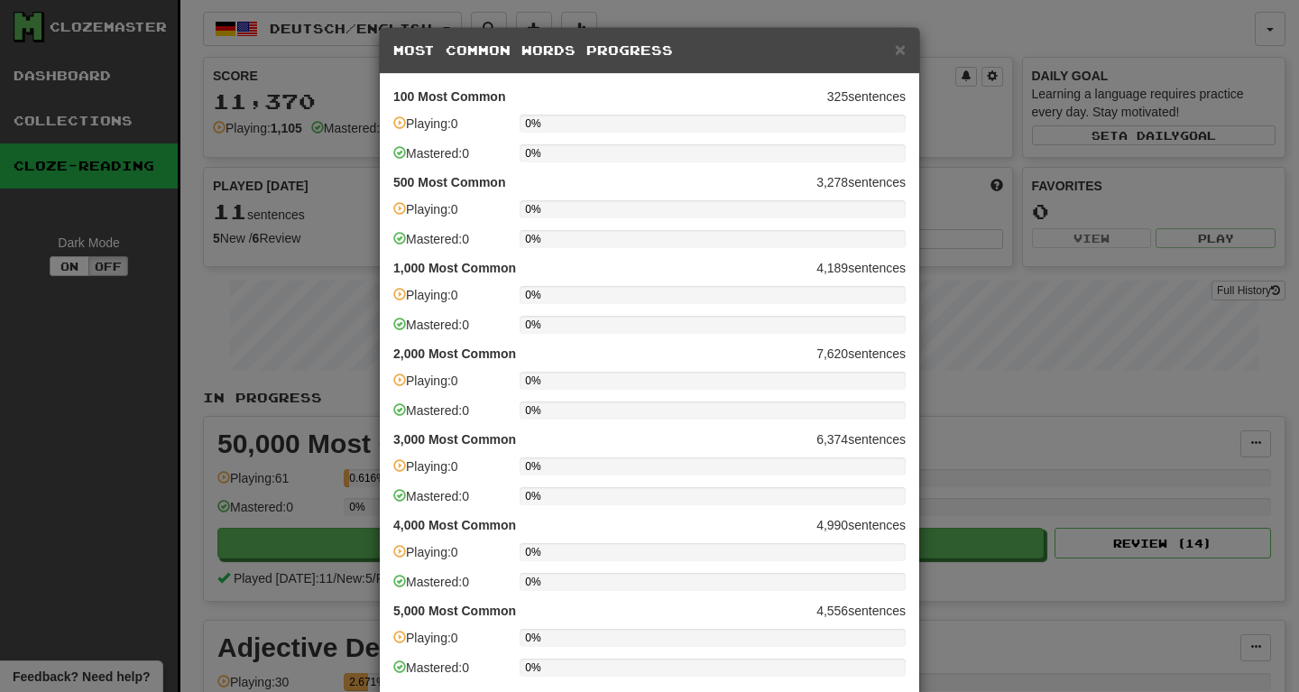
click at [1030, 298] on div "× Most Common Words Progress 100 Most Common 325 sentences Playing: 0 0% Master…" at bounding box center [649, 346] width 1299 height 692
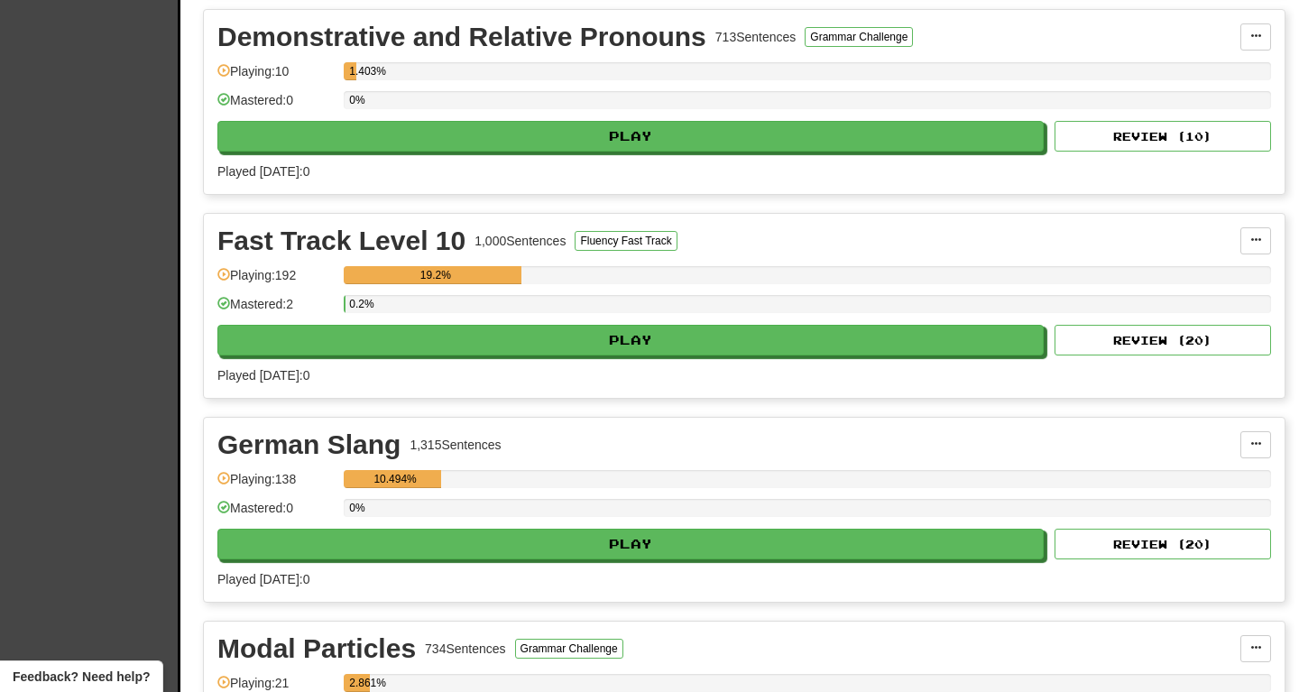
scroll to position [842, 0]
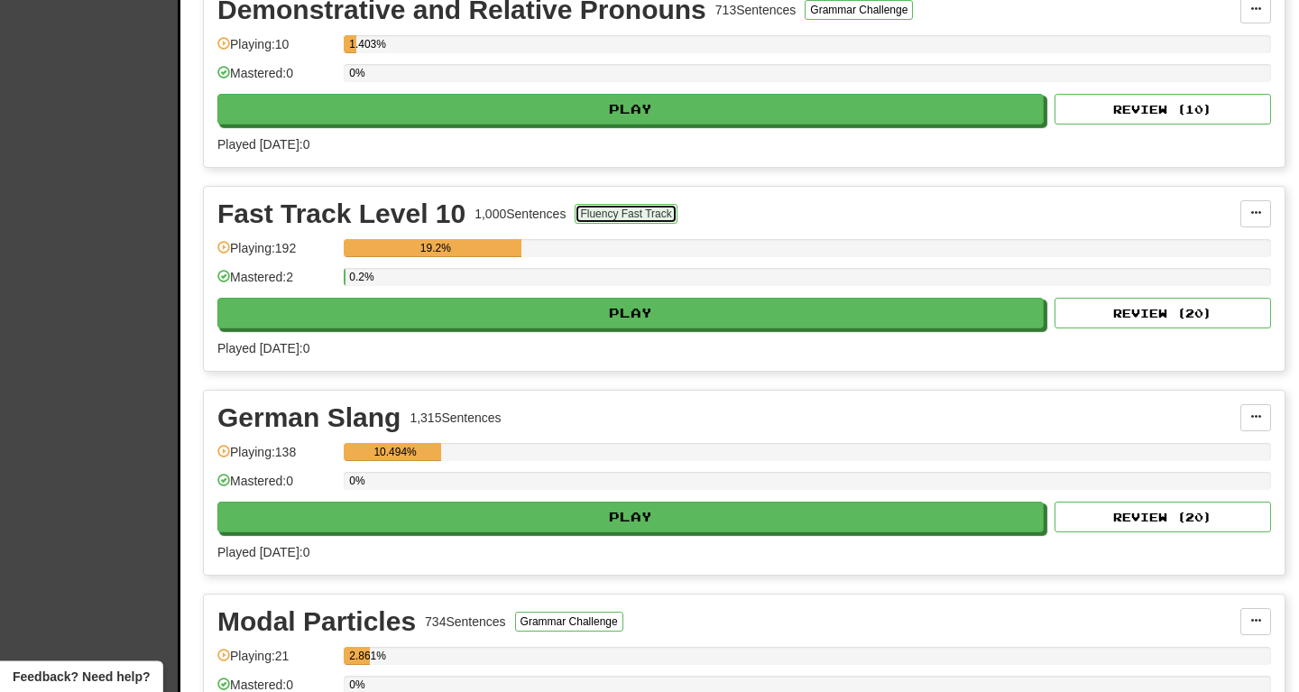
click at [647, 217] on button "Fluency Fast Track" at bounding box center [626, 214] width 102 height 20
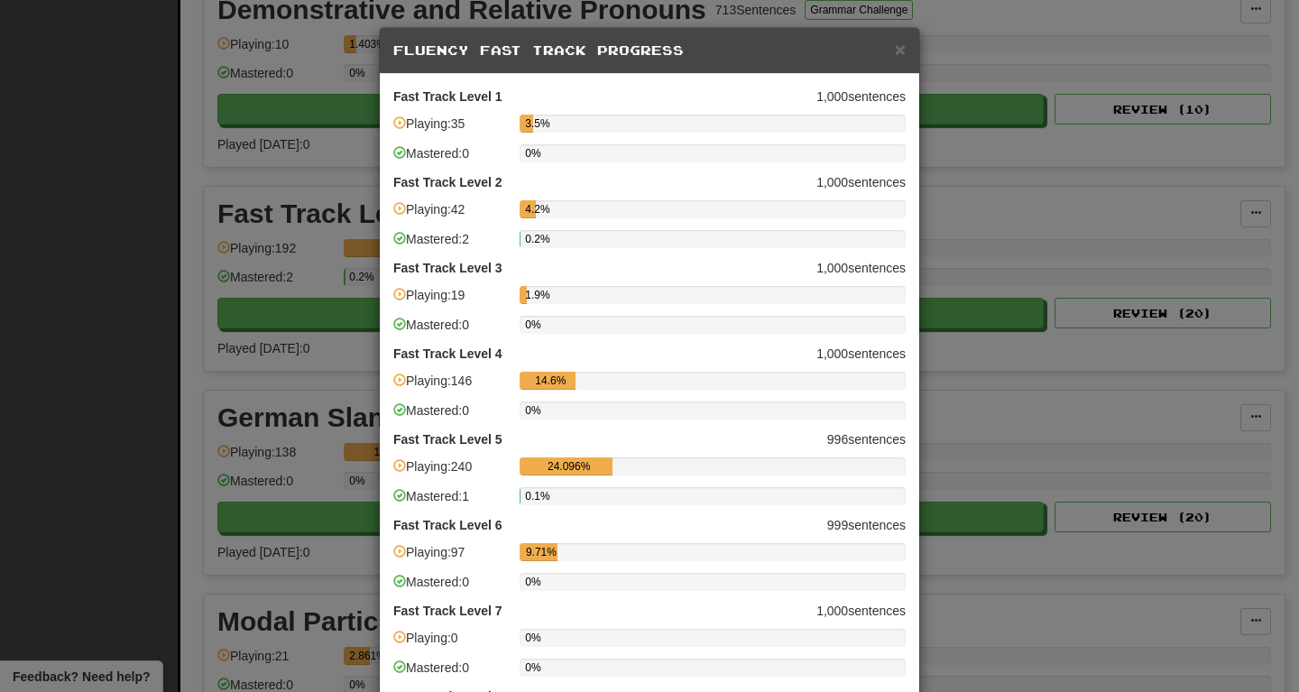
click at [1028, 236] on div "× Fluency Fast Track Progress Fast Track Level 1 1,000 sentences Playing: 35 3.…" at bounding box center [649, 346] width 1299 height 692
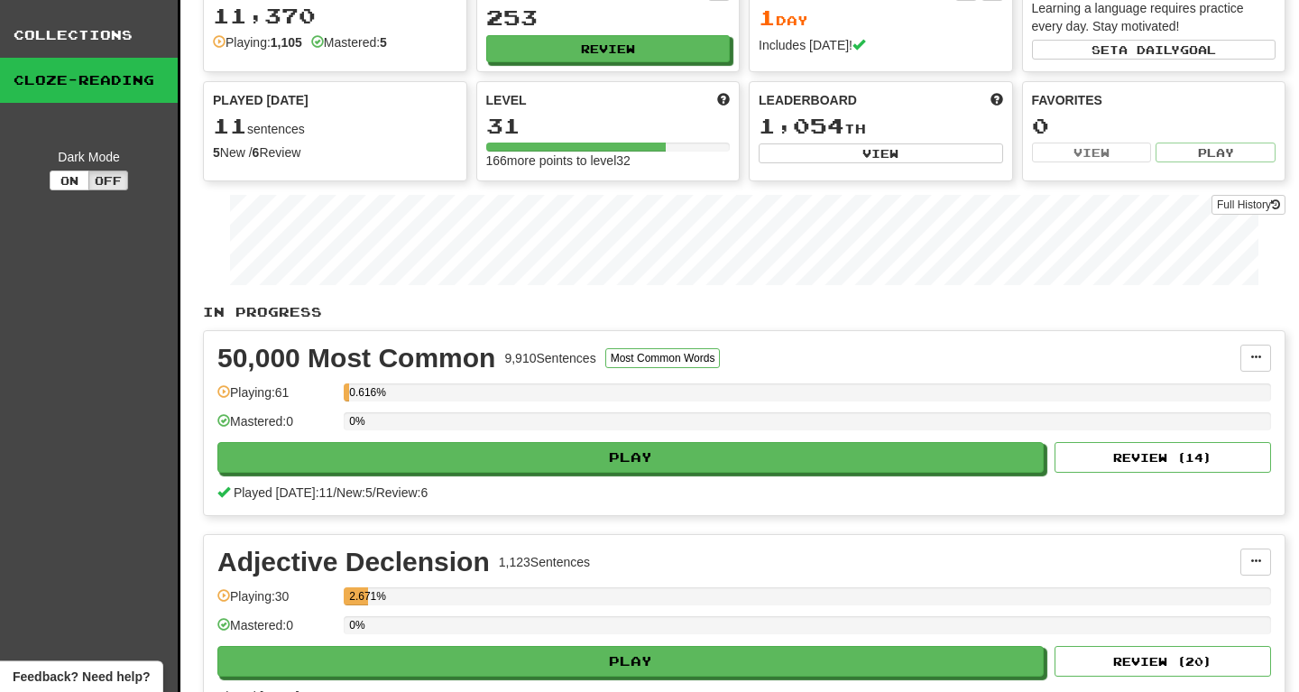
scroll to position [0, 0]
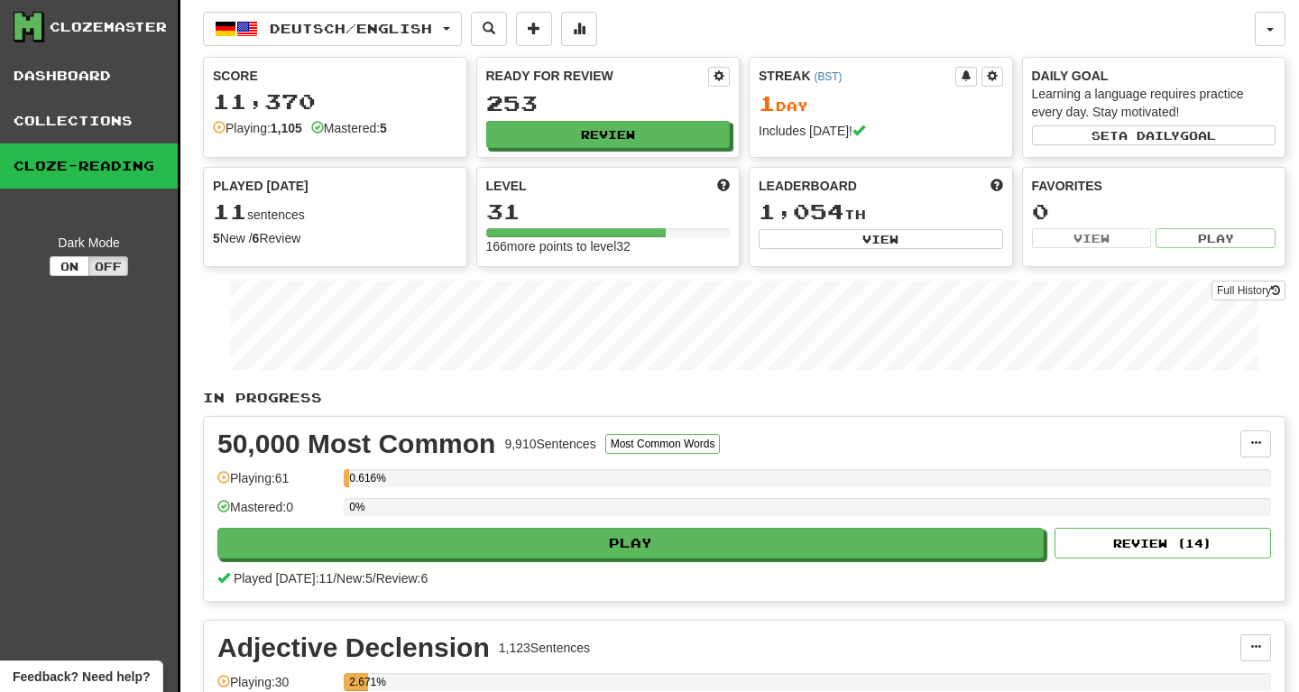
drag, startPoint x: 633, startPoint y: 80, endPoint x: 662, endPoint y: 85, distance: 29.2
click at [662, 85] on div "Ready for Review" at bounding box center [597, 76] width 223 height 18
click at [262, 34] on button "Deutsch / English" at bounding box center [332, 29] width 259 height 34
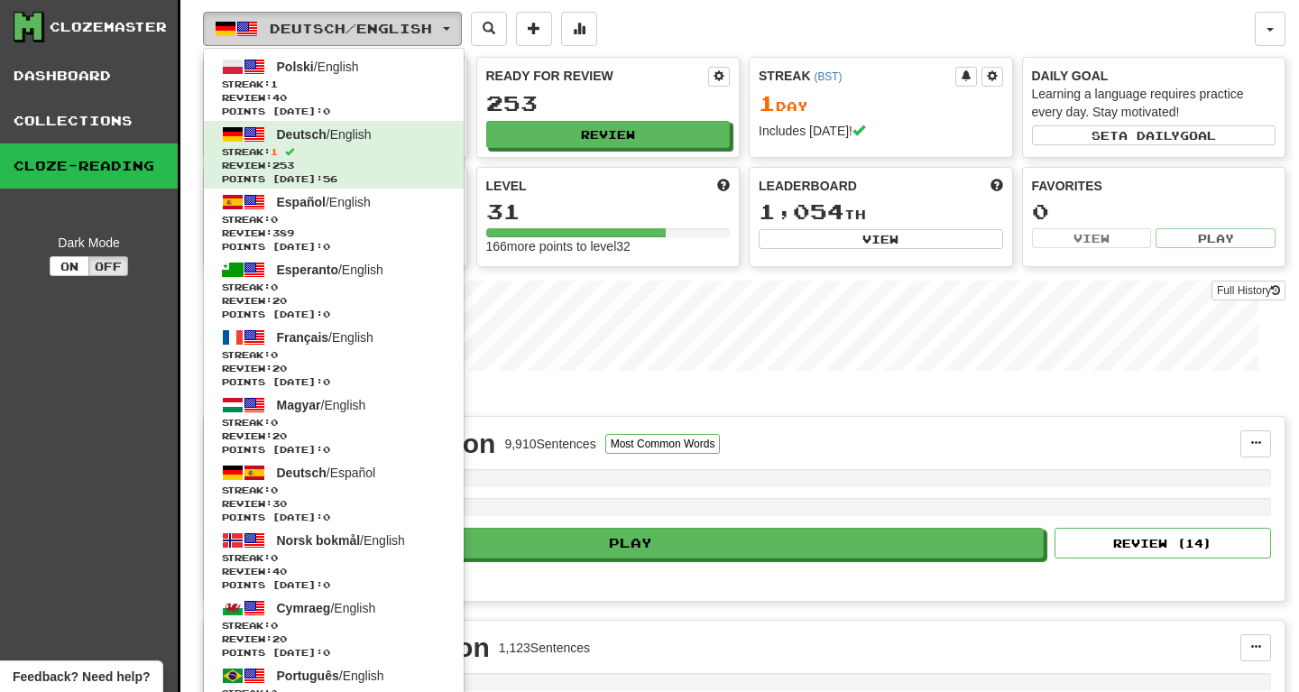
click at [262, 34] on button "Deutsch / English" at bounding box center [332, 29] width 259 height 34
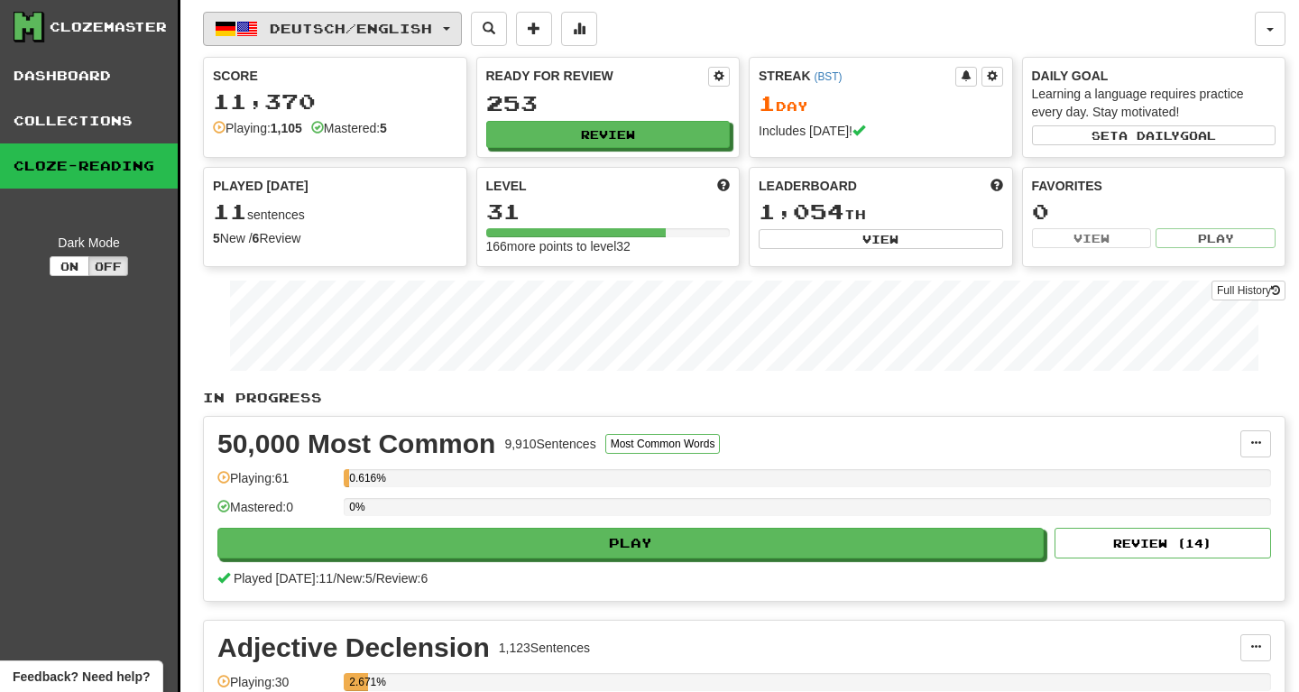
click at [262, 34] on button "Deutsch / English" at bounding box center [332, 29] width 259 height 34
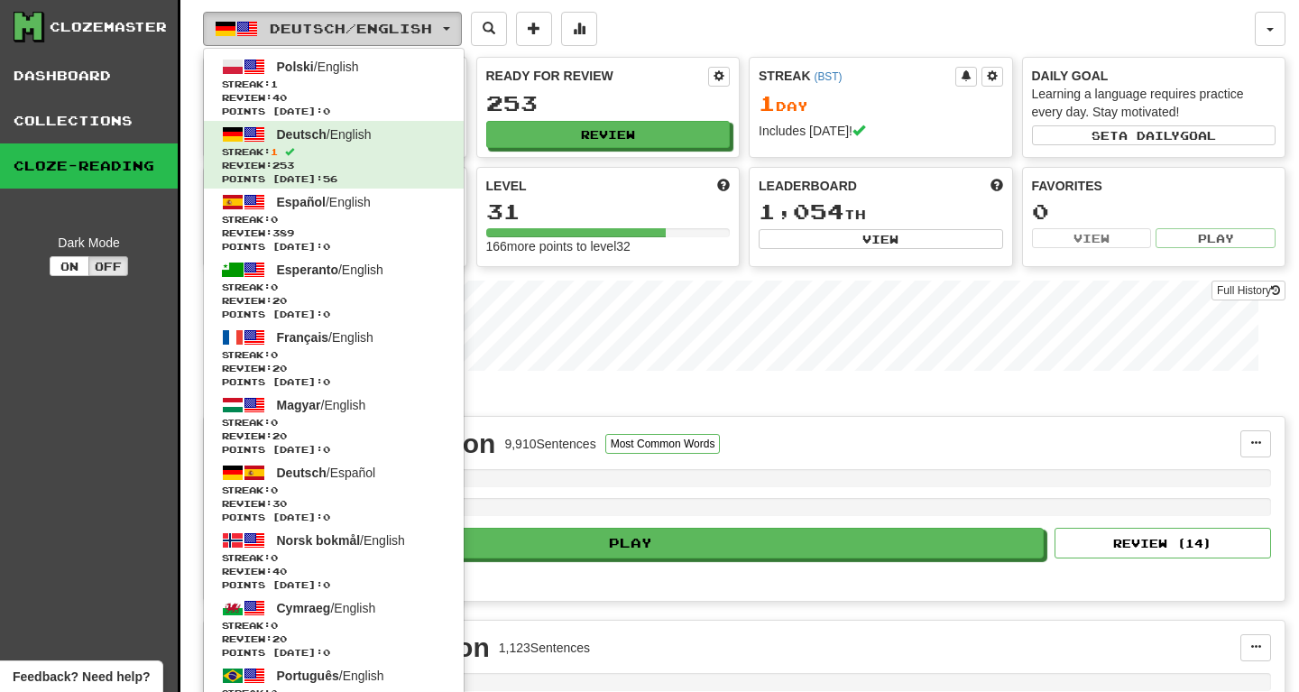
click at [417, 36] on button "Deutsch / English" at bounding box center [332, 29] width 259 height 34
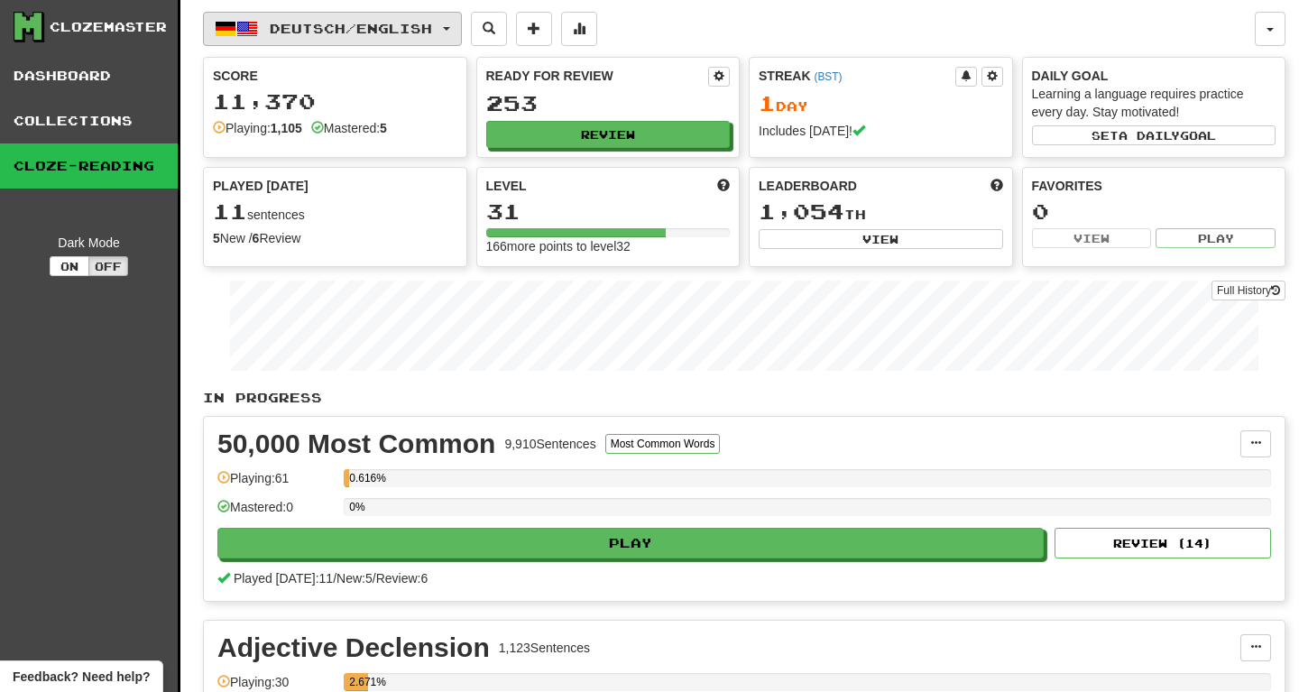
click at [417, 36] on button "Deutsch / English" at bounding box center [332, 29] width 259 height 34
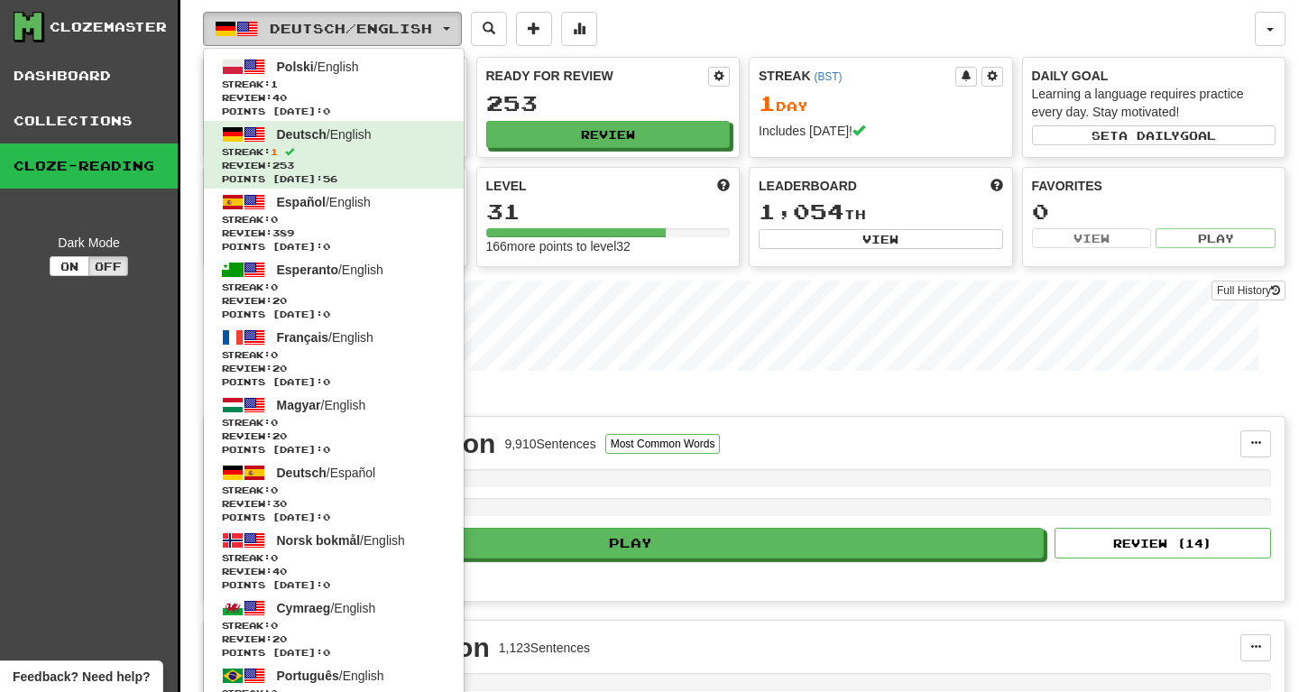
click at [417, 36] on button "Deutsch / English" at bounding box center [332, 29] width 259 height 34
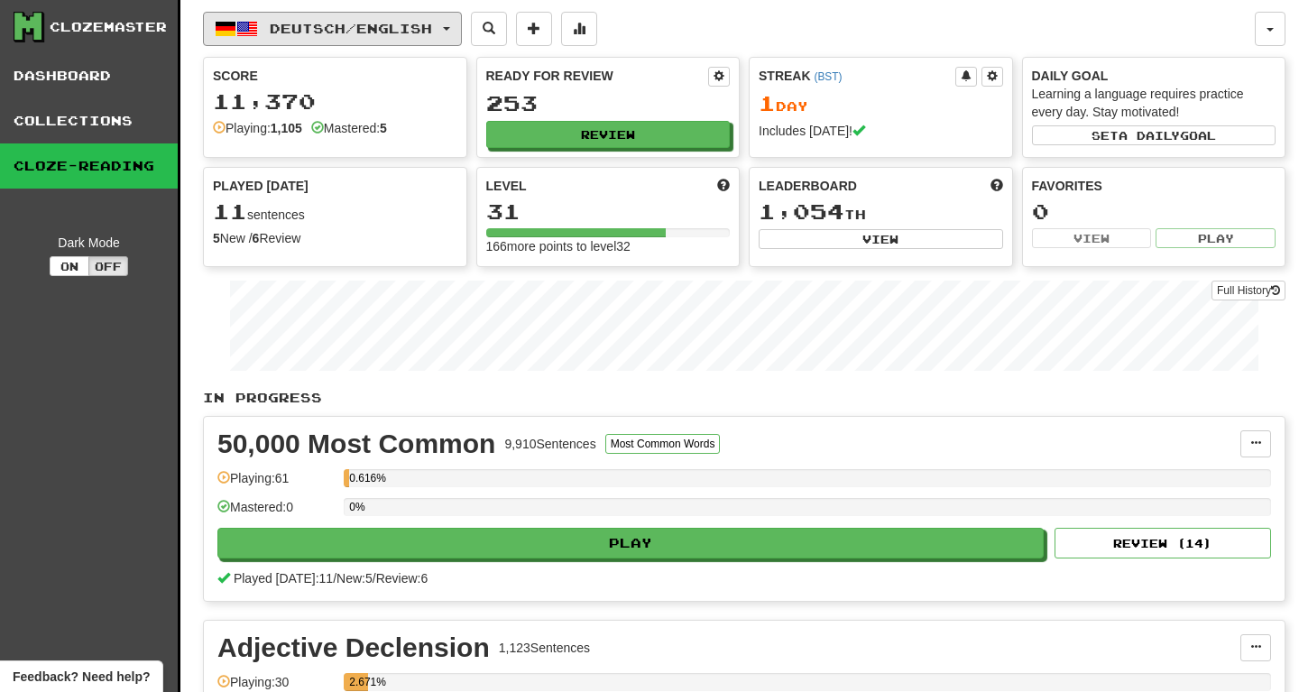
click at [365, 41] on button "Deutsch / English" at bounding box center [332, 29] width 259 height 34
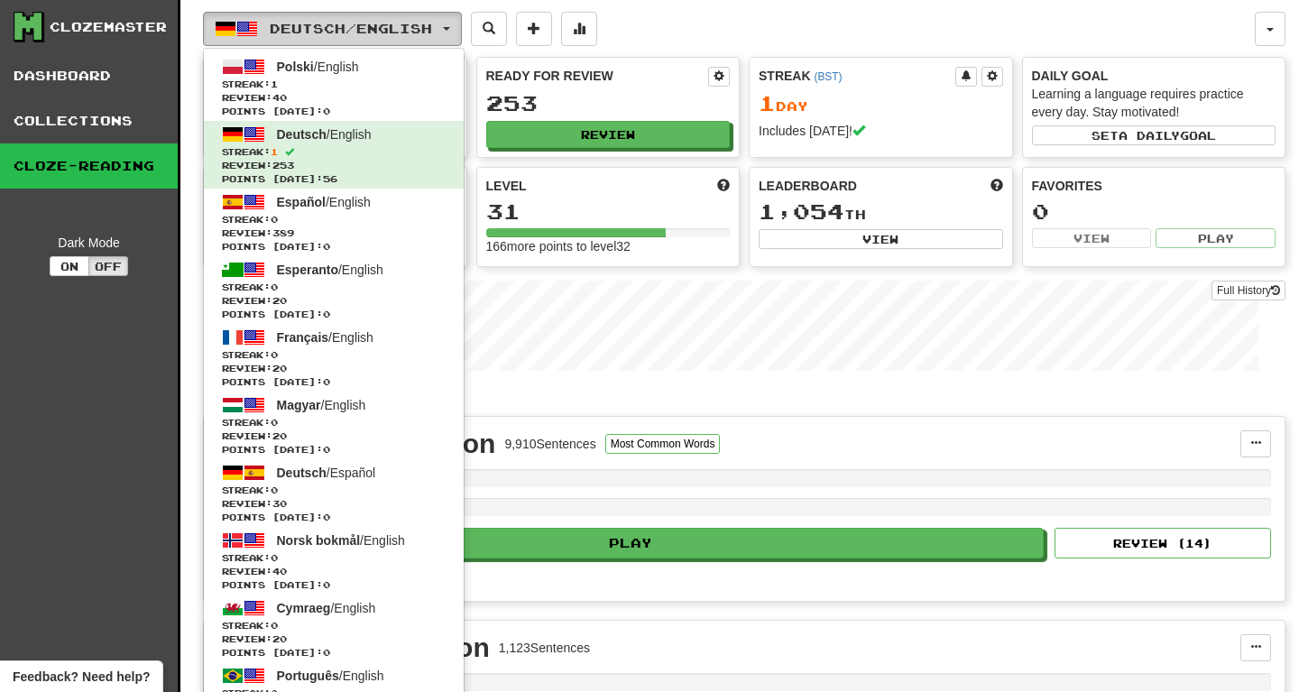
click at [365, 41] on button "Deutsch / English" at bounding box center [332, 29] width 259 height 34
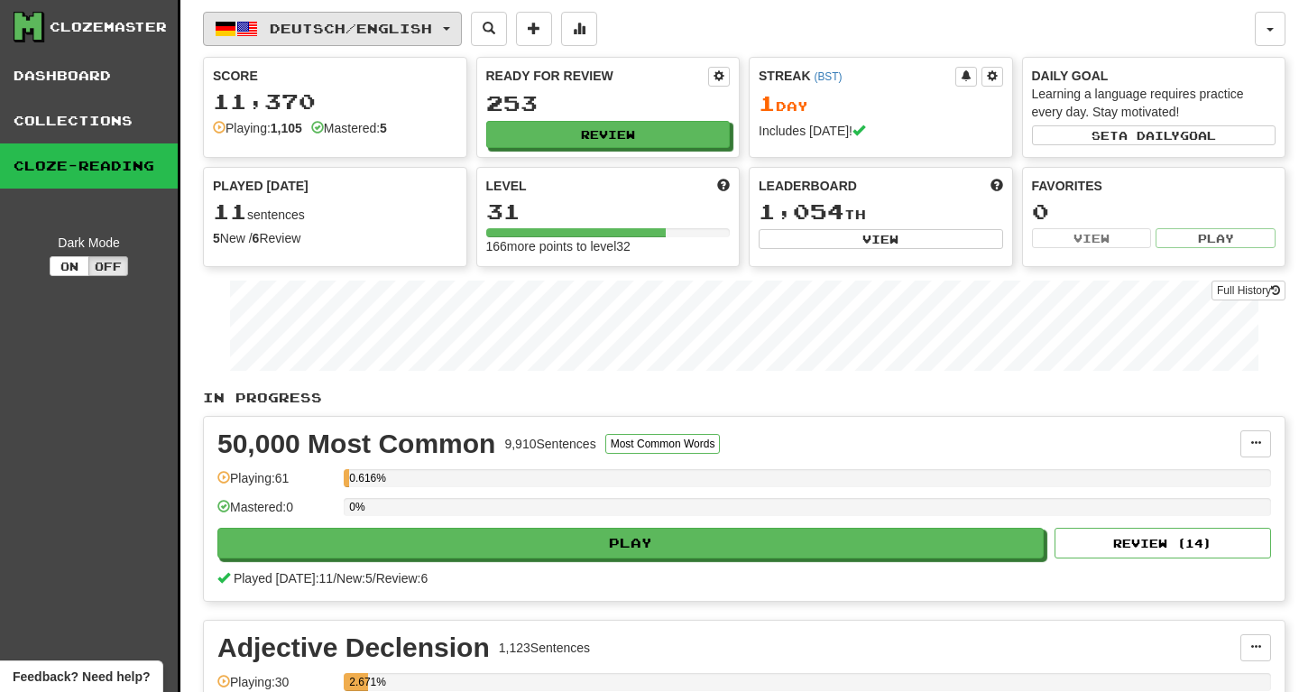
click at [365, 41] on button "Deutsch / English" at bounding box center [332, 29] width 259 height 34
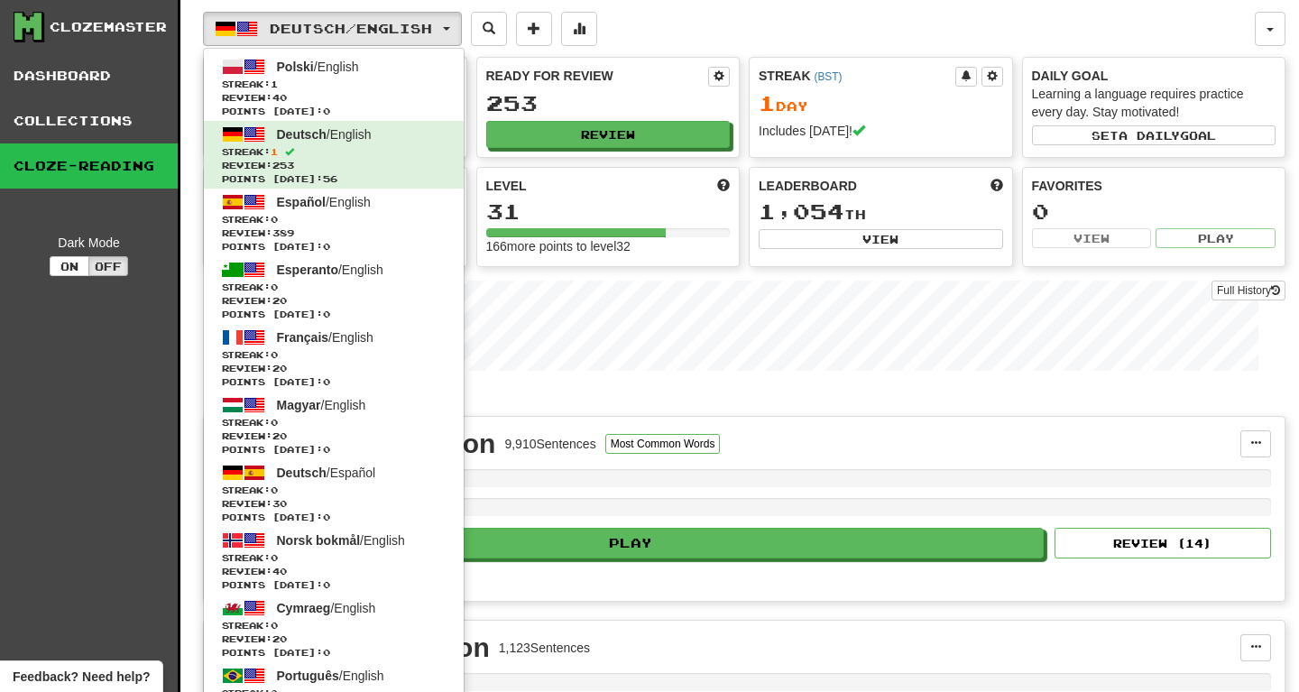
click at [679, 21] on div "Deutsch / English Polski / English Streak: 1 Review: 40 Points today: 0 Deutsch…" at bounding box center [729, 29] width 1052 height 34
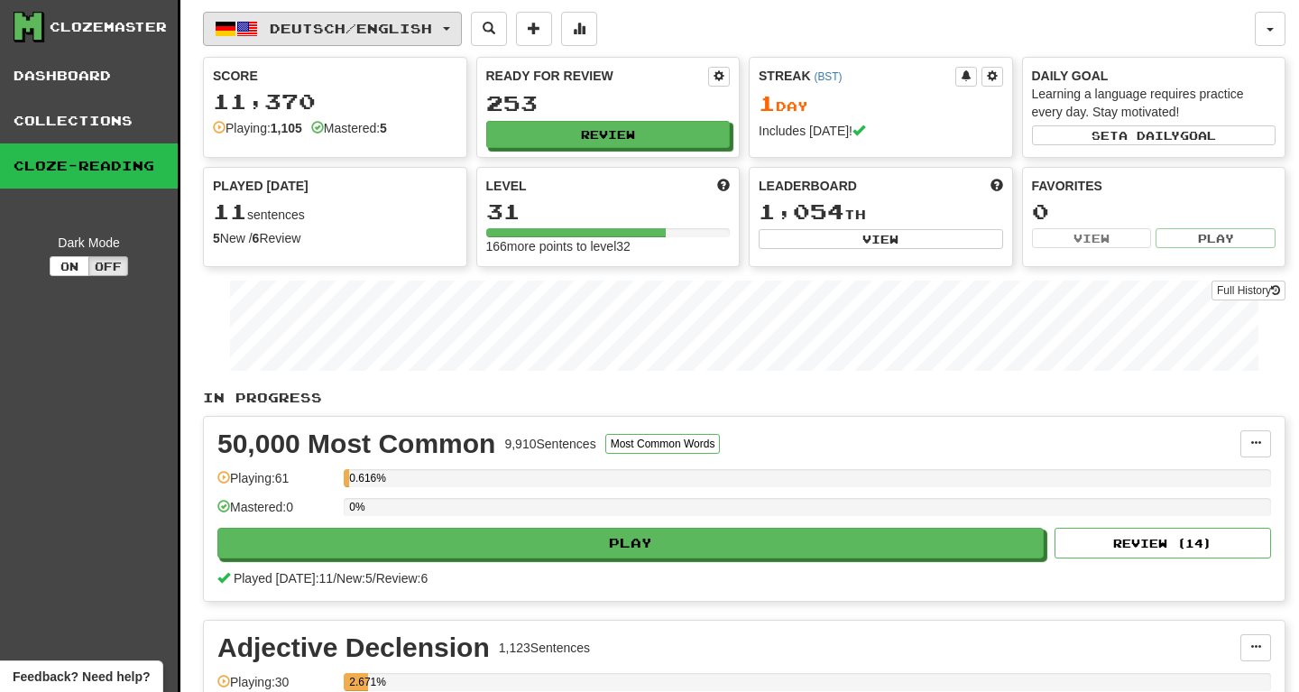
click at [377, 12] on button "Deutsch / English" at bounding box center [332, 29] width 259 height 34
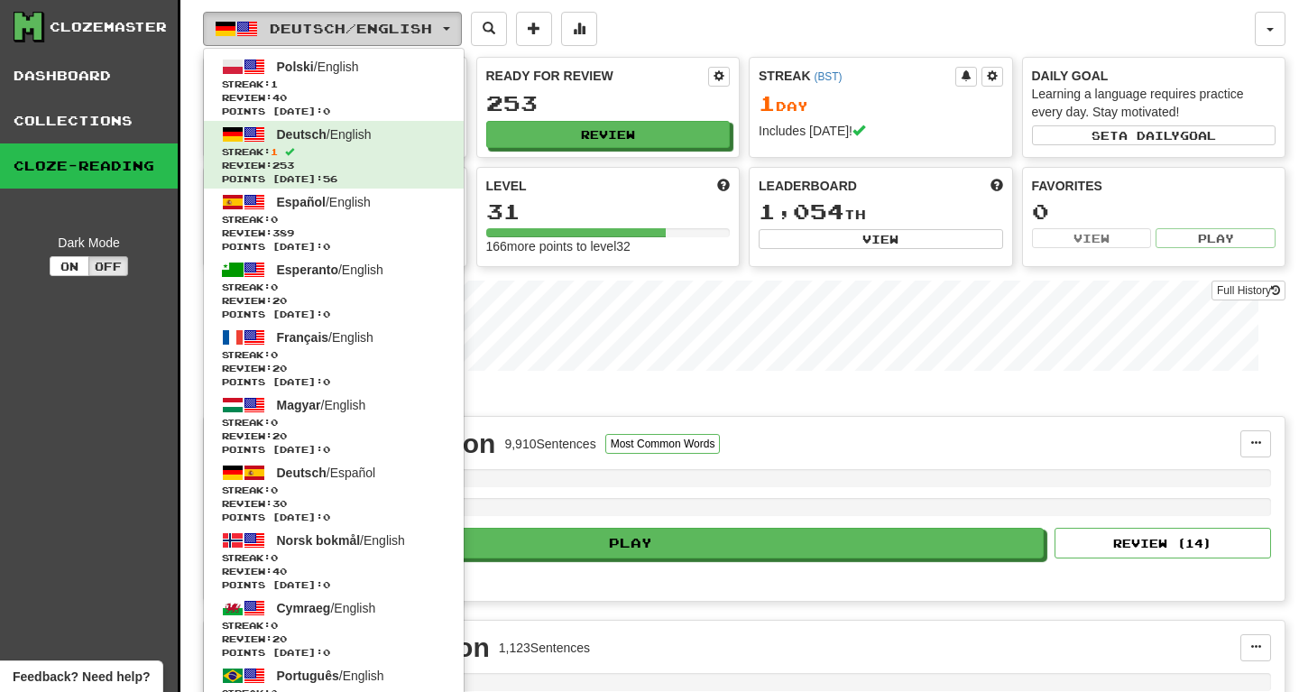
click at [377, 12] on button "Deutsch / English" at bounding box center [332, 29] width 259 height 34
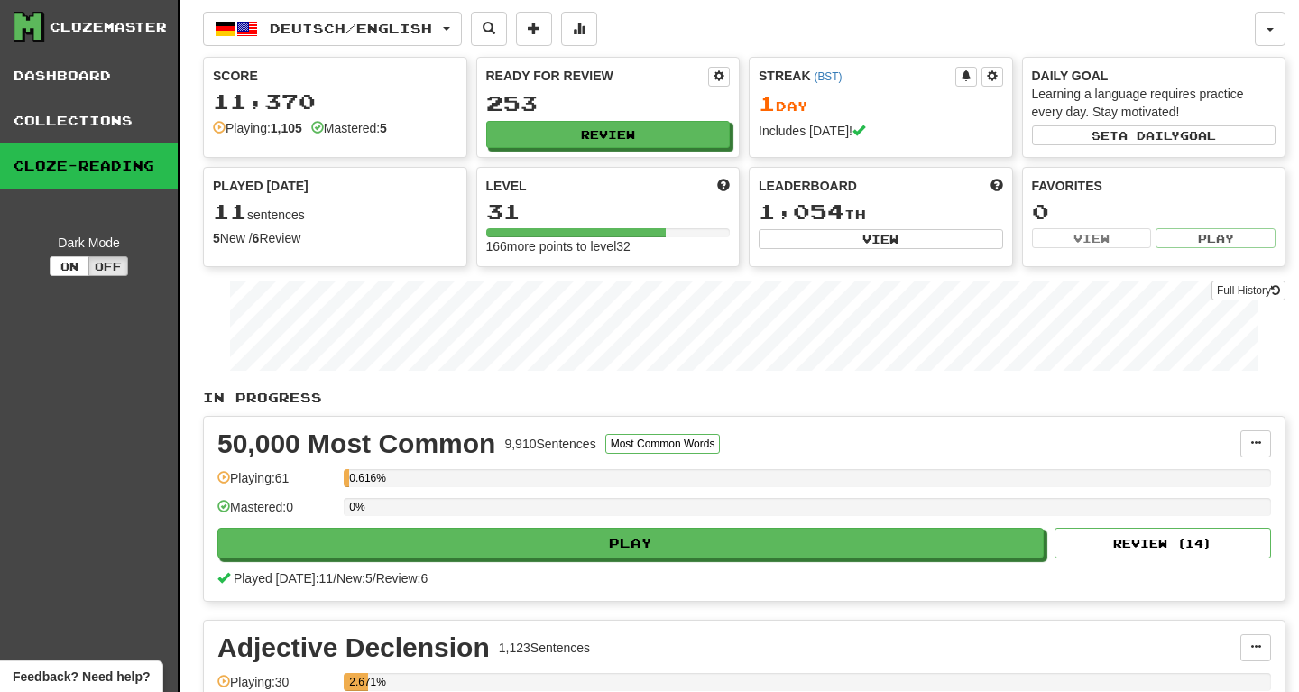
click at [742, 95] on div "Score 11,370 Playing: 1,105 Mastered: 5 Ready for Review 253 Review Streak ( BS…" at bounding box center [744, 162] width 1082 height 210
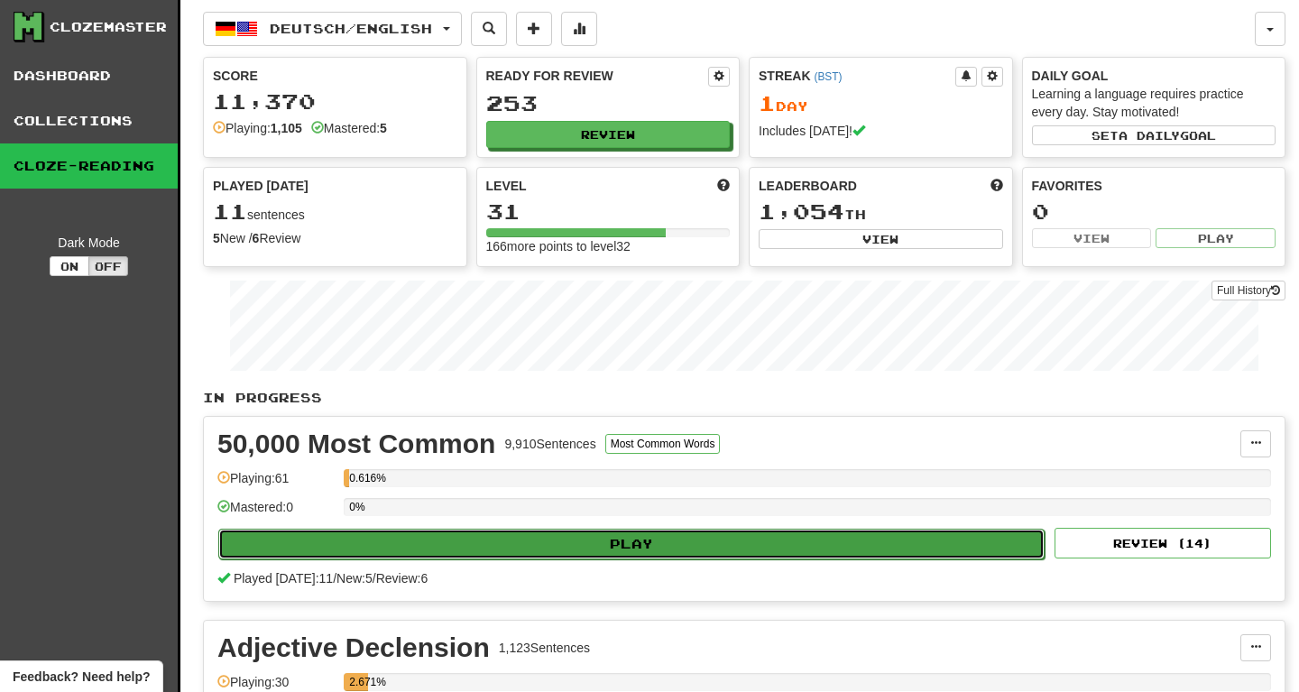
click at [705, 538] on button "Play" at bounding box center [631, 544] width 826 height 31
select select "**"
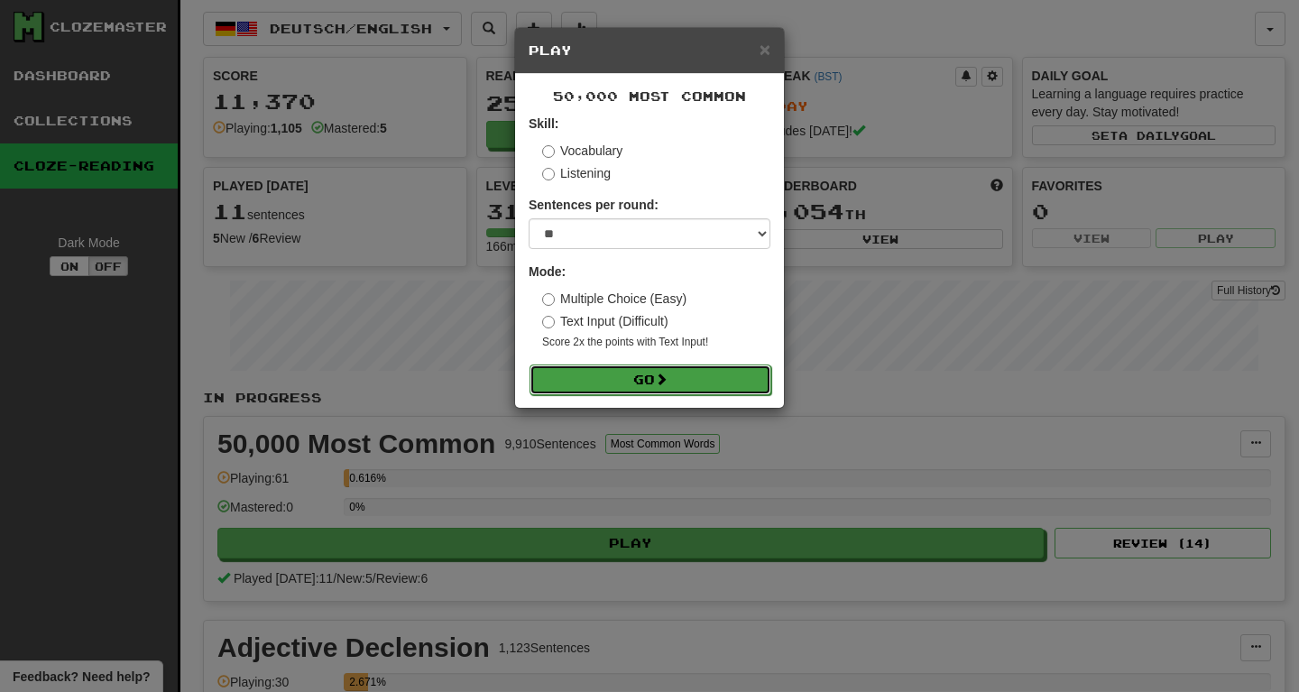
click at [675, 376] on button "Go" at bounding box center [650, 379] width 242 height 31
click at [699, 375] on button "Go" at bounding box center [650, 379] width 242 height 31
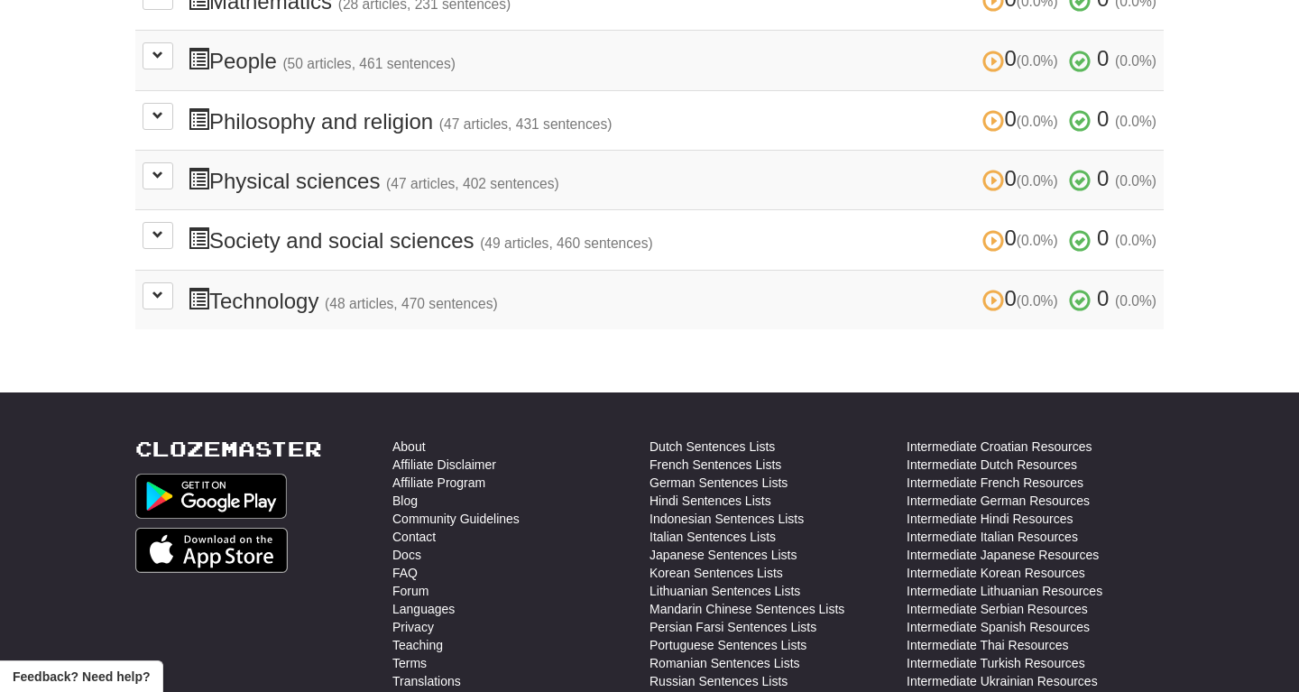
scroll to position [1092, 0]
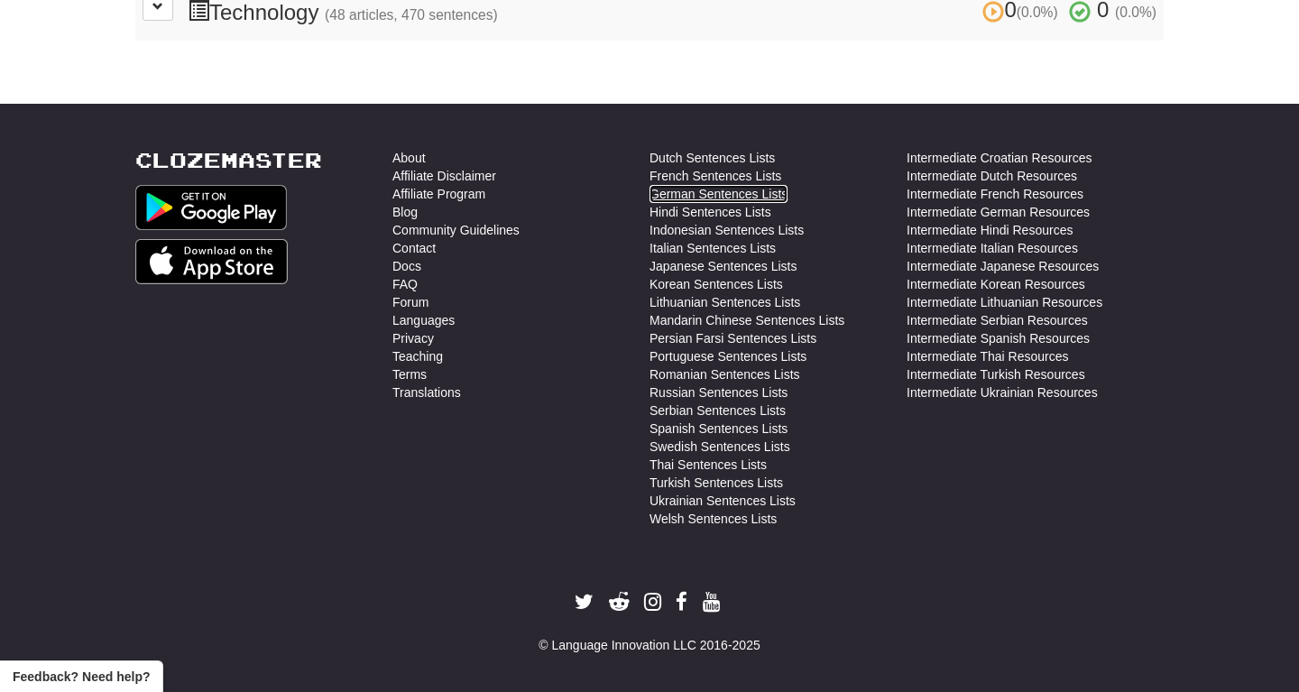
click at [732, 191] on link "German Sentences Lists" at bounding box center [718, 194] width 138 height 18
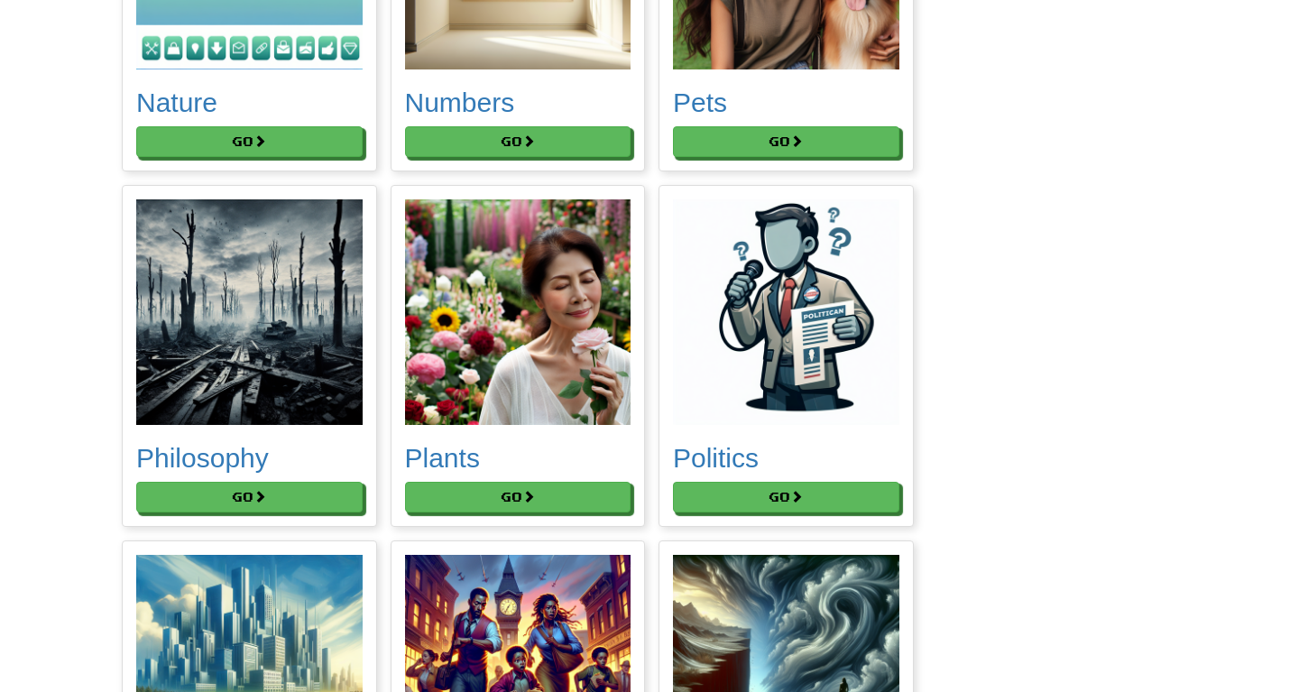
scroll to position [7262, 0]
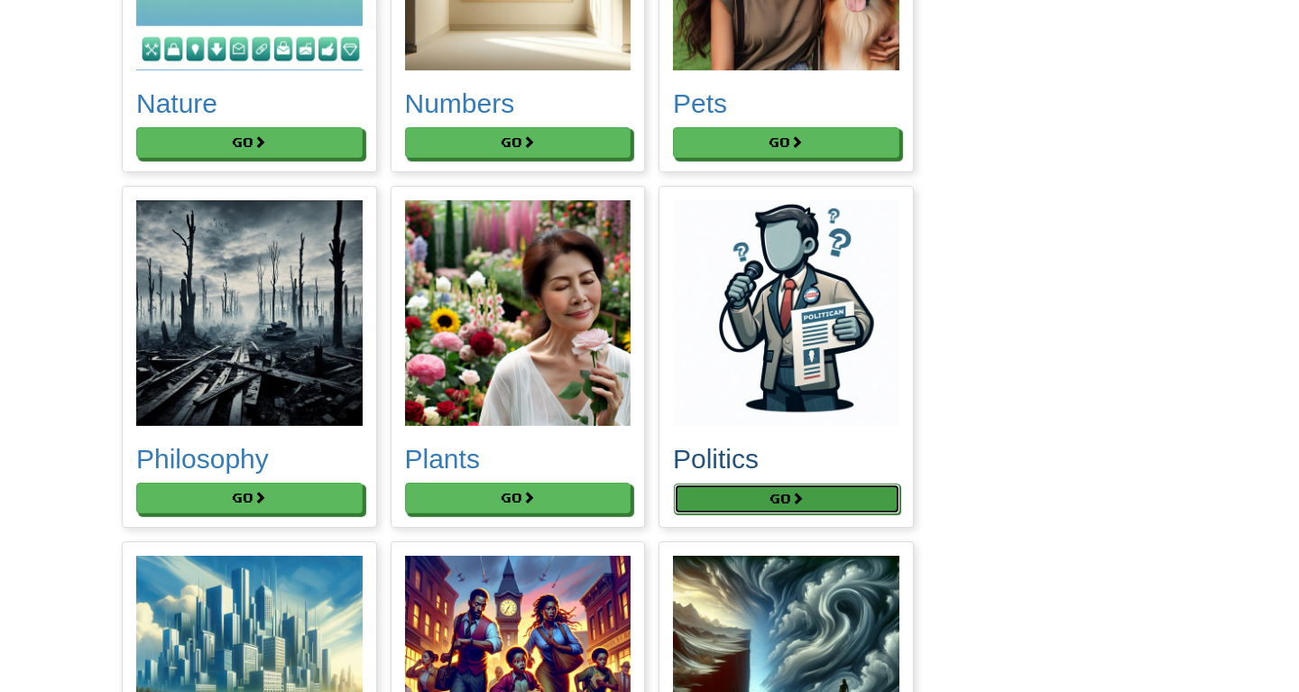
click at [793, 485] on button "Go" at bounding box center [787, 498] width 226 height 31
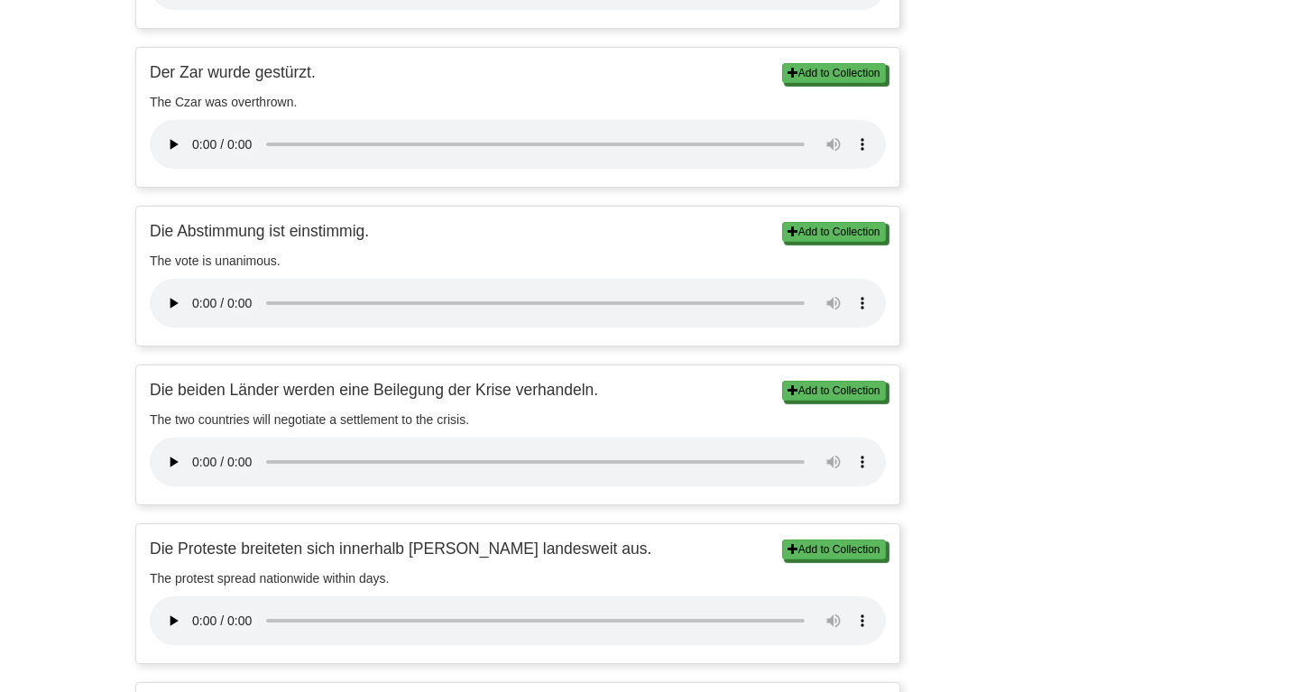
scroll to position [1158, 0]
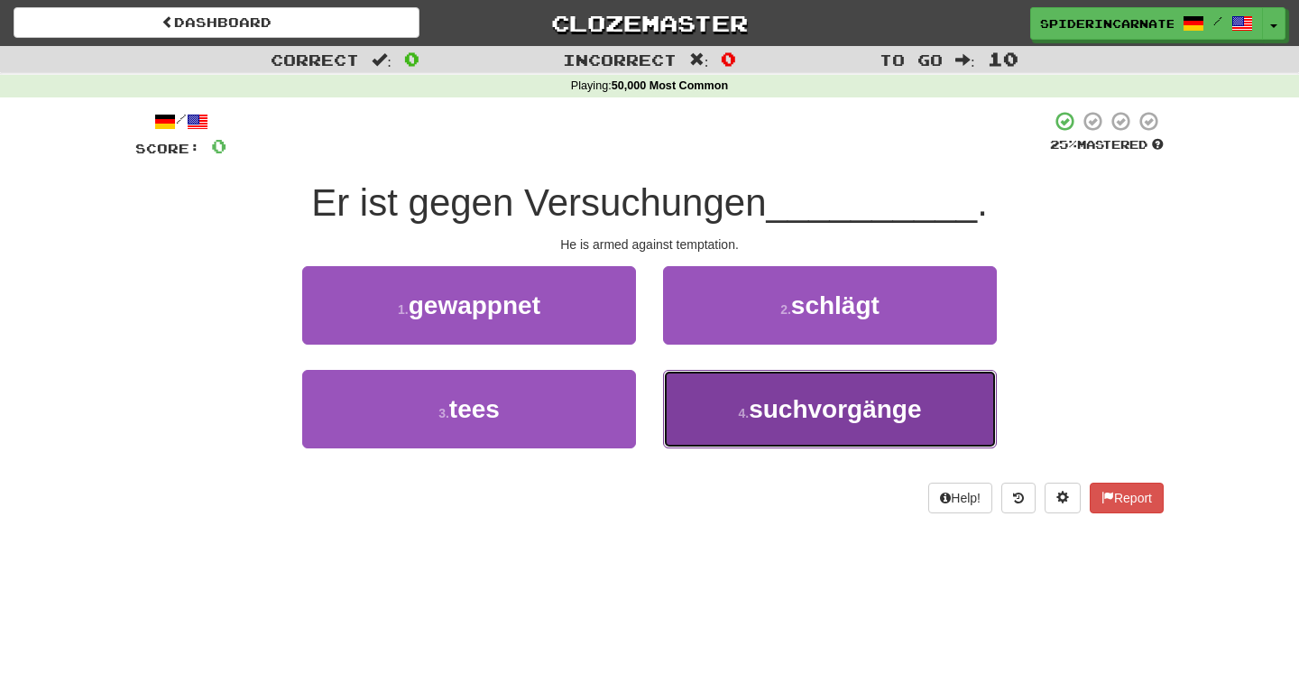
click at [678, 404] on button "4 . suchvorgänge" at bounding box center [830, 409] width 334 height 78
